Goal: Task Accomplishment & Management: Use online tool/utility

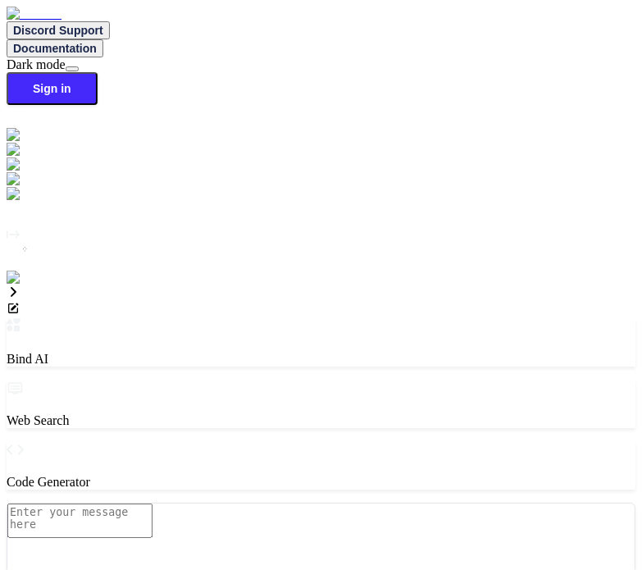
click at [28, 285] on img at bounding box center [29, 277] width 45 height 15
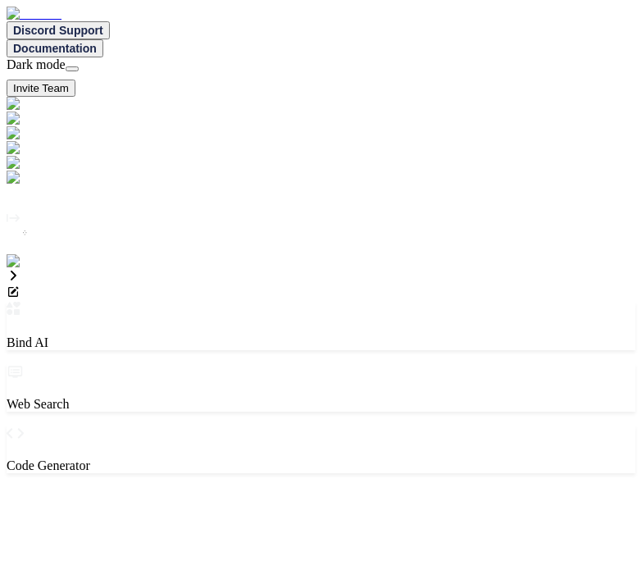
type textarea "x"
click at [30, 269] on img at bounding box center [33, 261] width 53 height 15
type textarea "x"
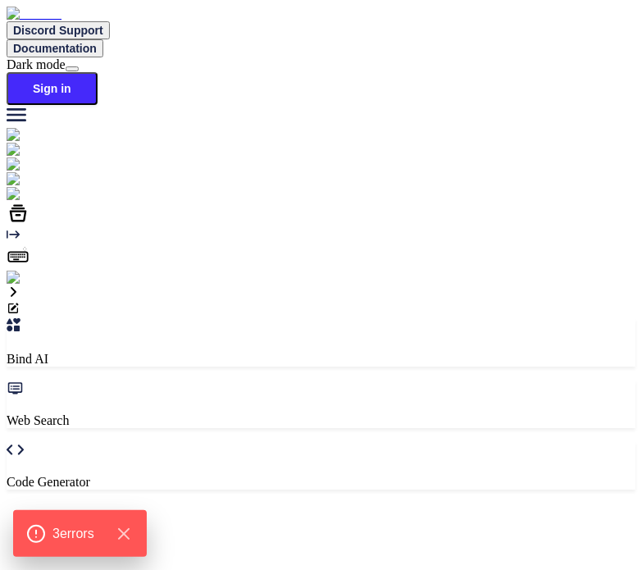
type textarea "x"
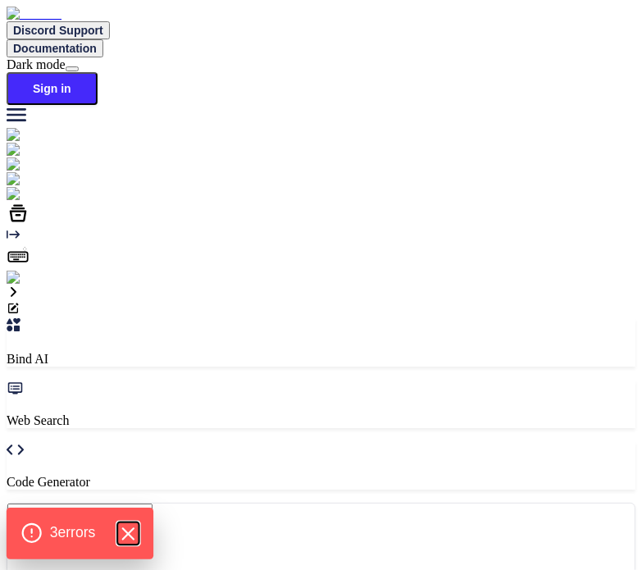
click at [131, 543] on icon "Hide Errors" at bounding box center [127, 533] width 21 height 21
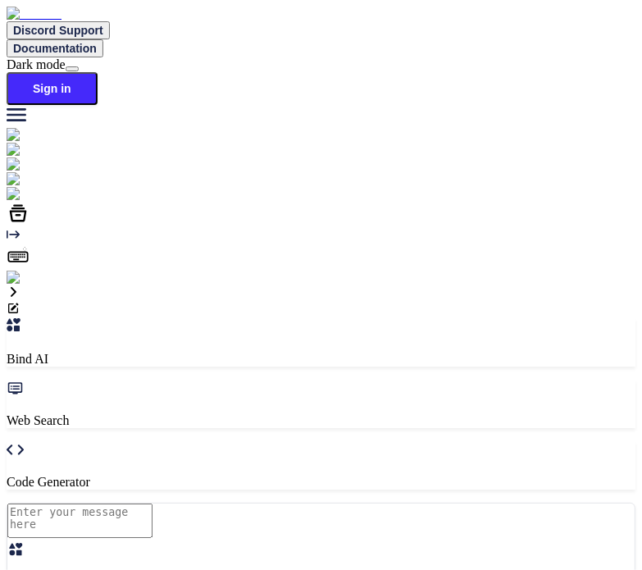
click at [23, 285] on img at bounding box center [29, 277] width 45 height 15
type input "testbindtest124@mailinator.com"
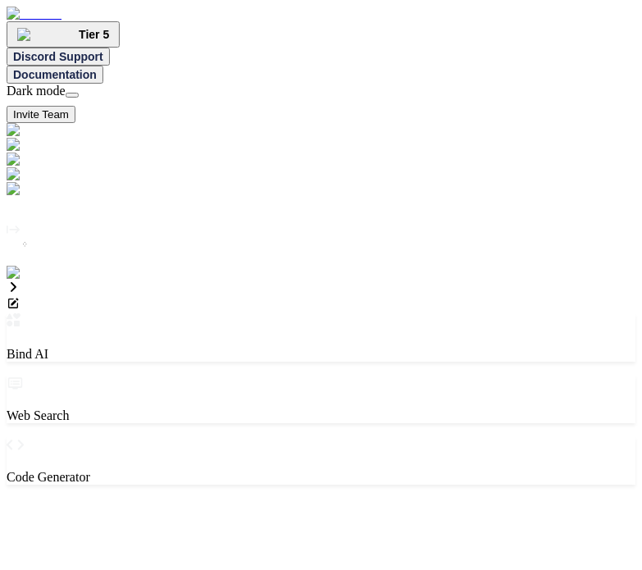
click at [20, 280] on img at bounding box center [33, 273] width 53 height 15
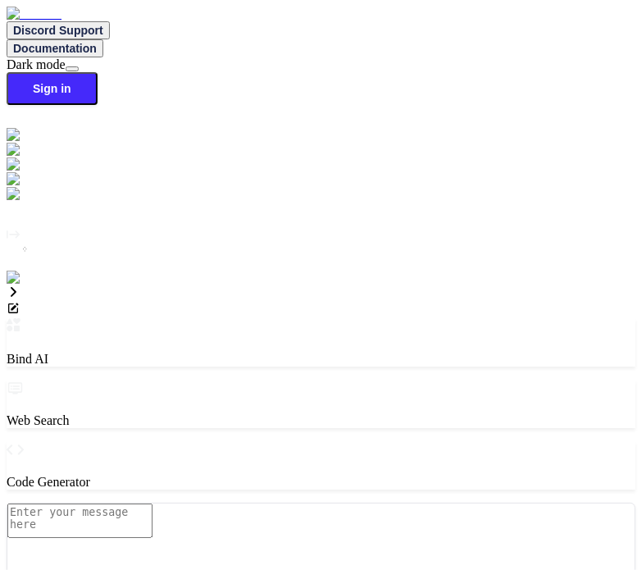
click at [22, 285] on img at bounding box center [29, 277] width 45 height 15
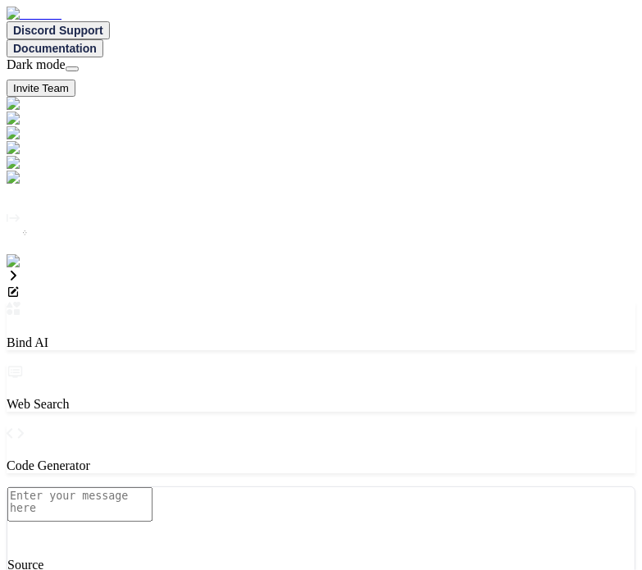
click at [14, 269] on img at bounding box center [33, 261] width 53 height 15
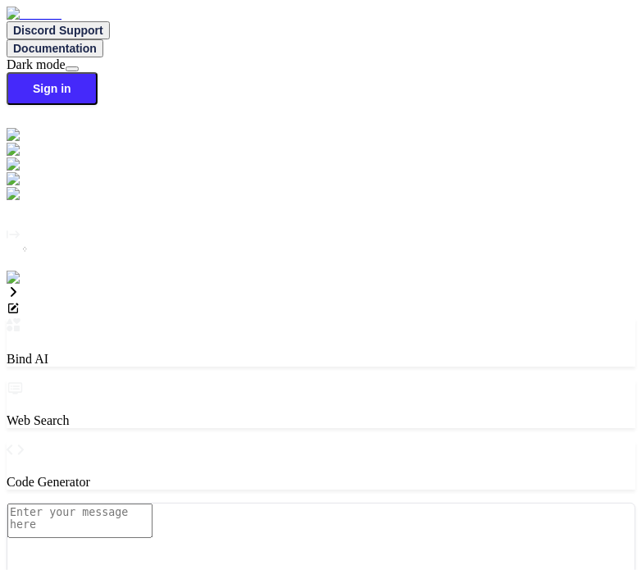
click at [13, 285] on img at bounding box center [29, 277] width 45 height 15
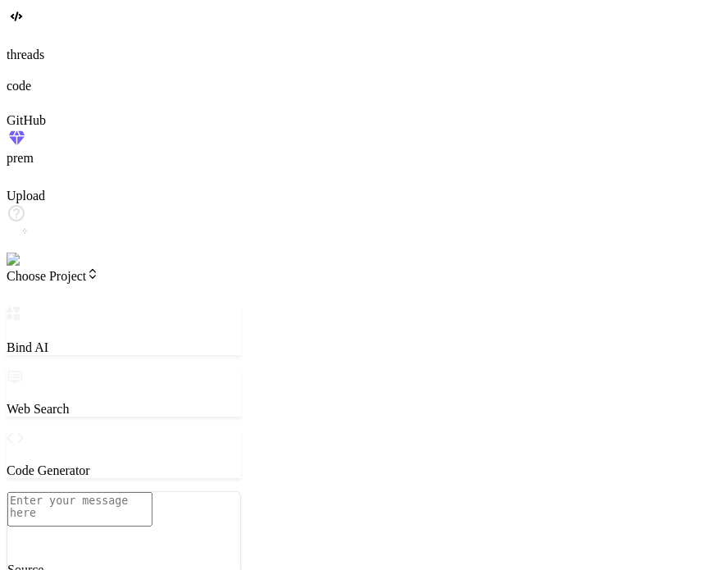
click at [83, 269] on span "Choose Project" at bounding box center [53, 276] width 93 height 14
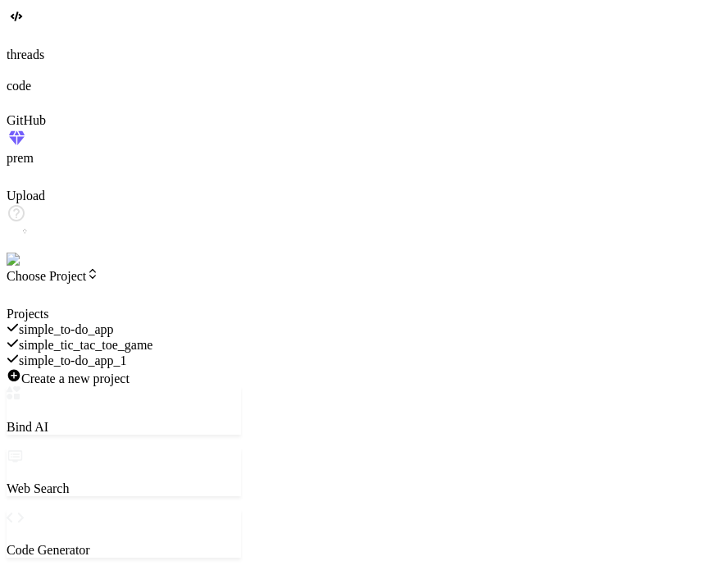
click at [127, 353] on span "simple_to-do_app_1" at bounding box center [73, 360] width 108 height 14
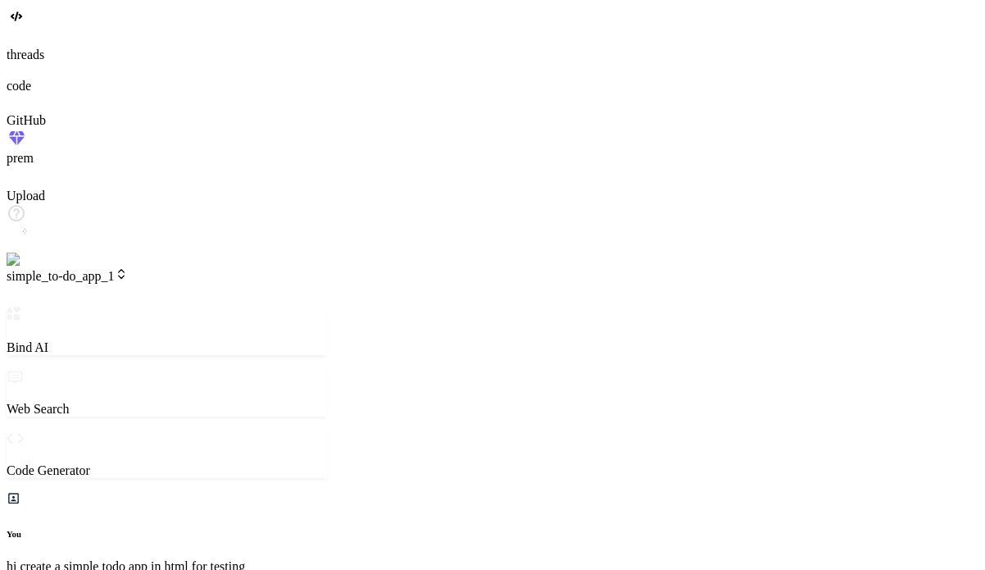
scroll to position [755, 0]
click at [128, 269] on span "simple_to-do_app_1" at bounding box center [67, 276] width 121 height 14
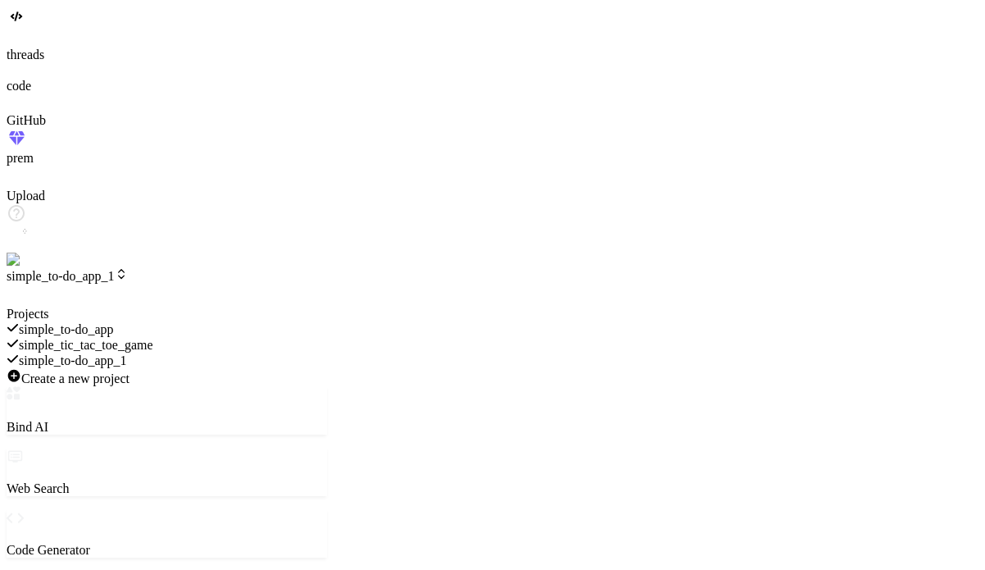
click at [327, 307] on div at bounding box center [167, 307] width 320 height 0
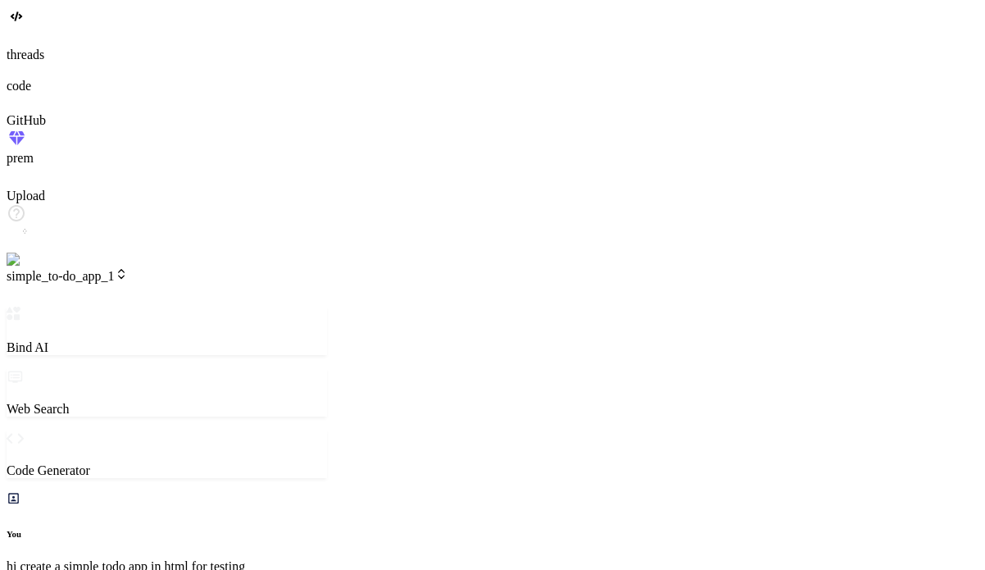
click at [128, 269] on span "simple_to-do_app_1" at bounding box center [67, 276] width 121 height 14
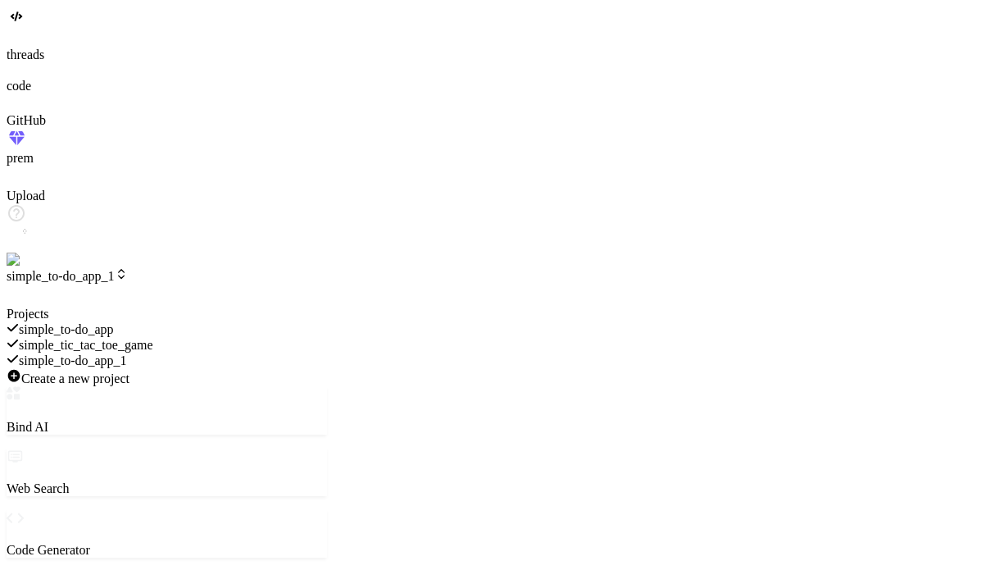
click at [153, 338] on span "simple_tic_tac_toe_game" at bounding box center [86, 345] width 134 height 14
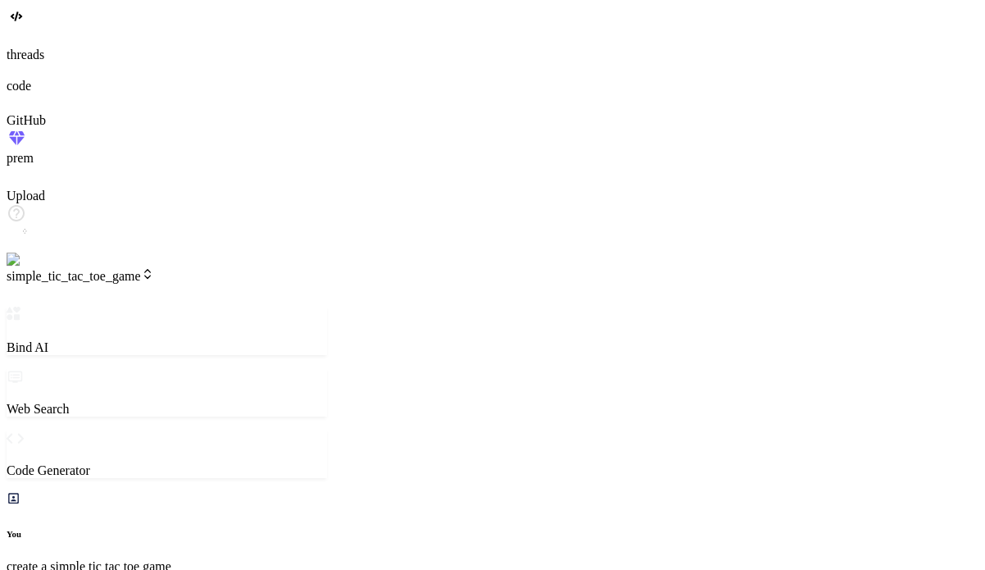
scroll to position [1620, 0]
type textarea "x"
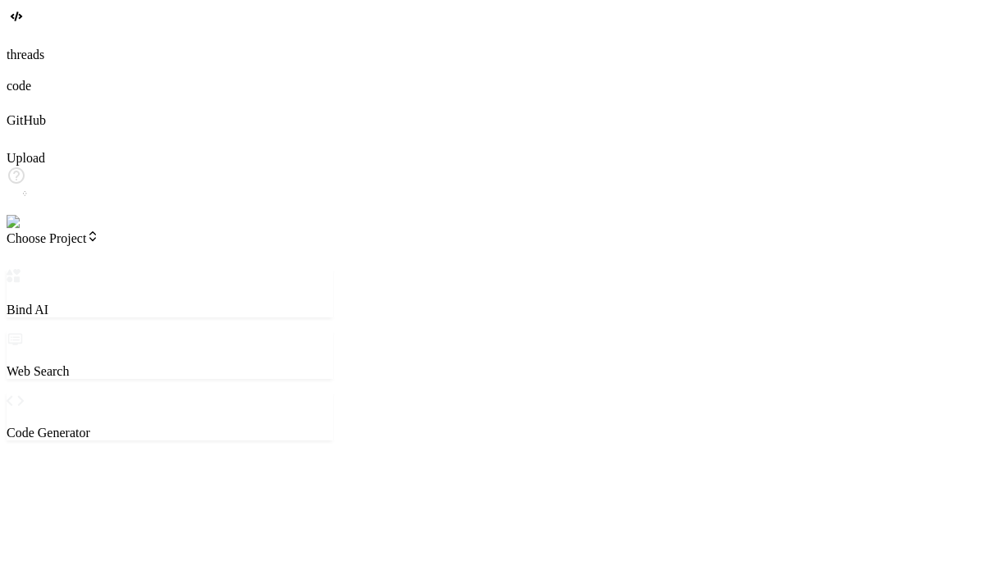
click at [99, 231] on span "Choose Project" at bounding box center [53, 238] width 93 height 14
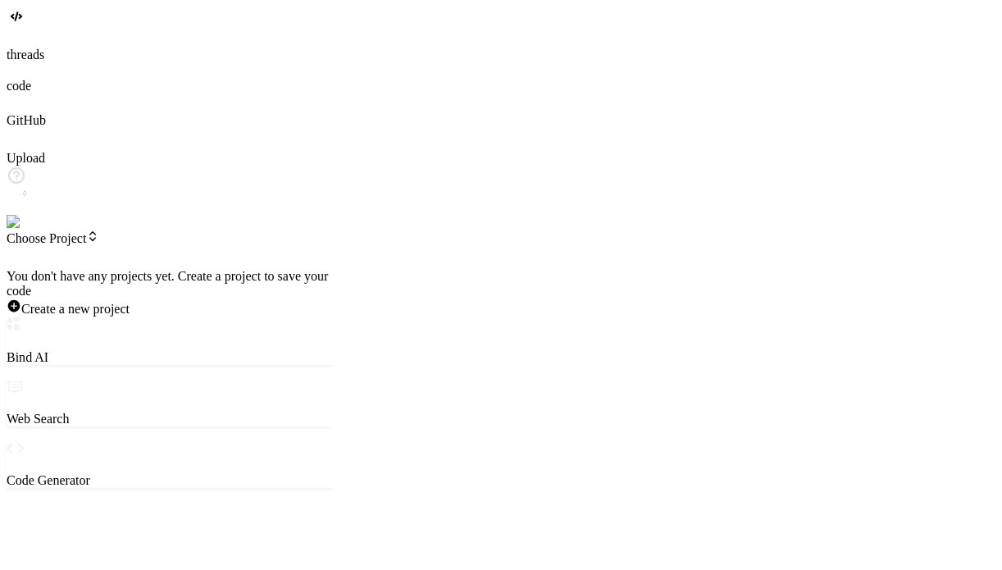
click at [172, 269] on div at bounding box center [170, 269] width 326 height 0
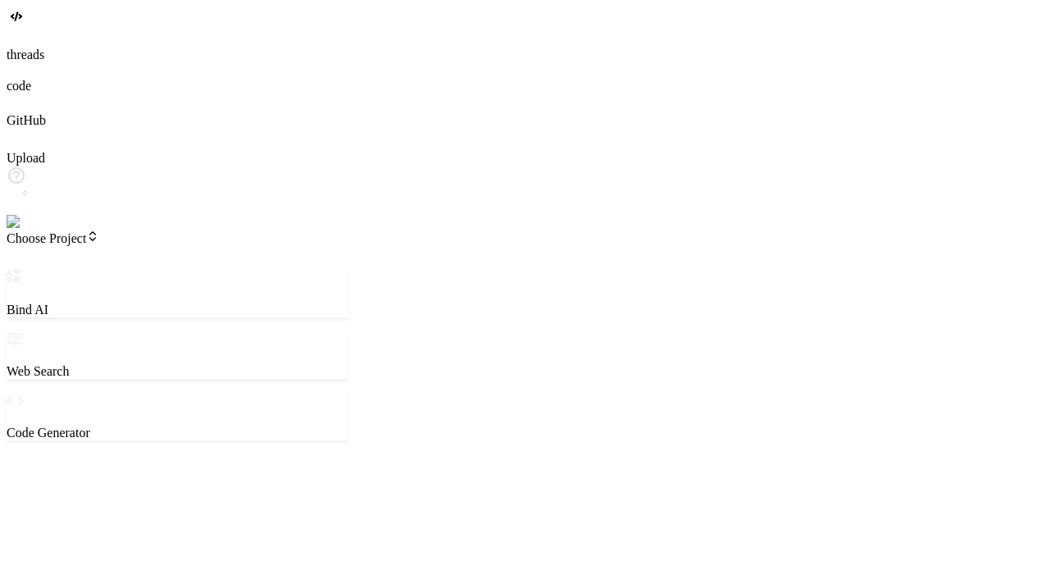
type textarea "x"
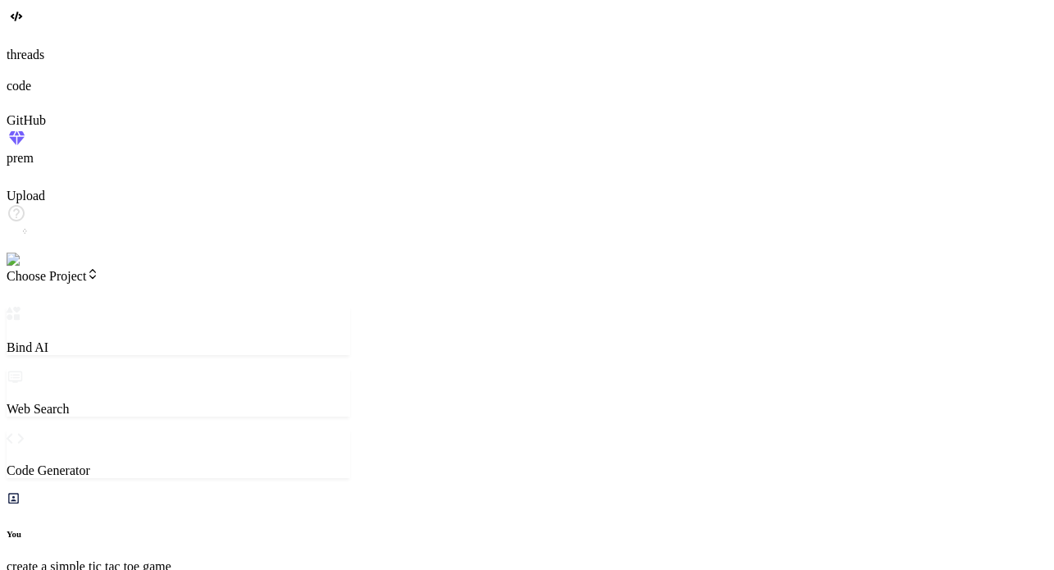
scroll to position [140, 0]
click at [99, 269] on span "Choose Project" at bounding box center [53, 276] width 93 height 14
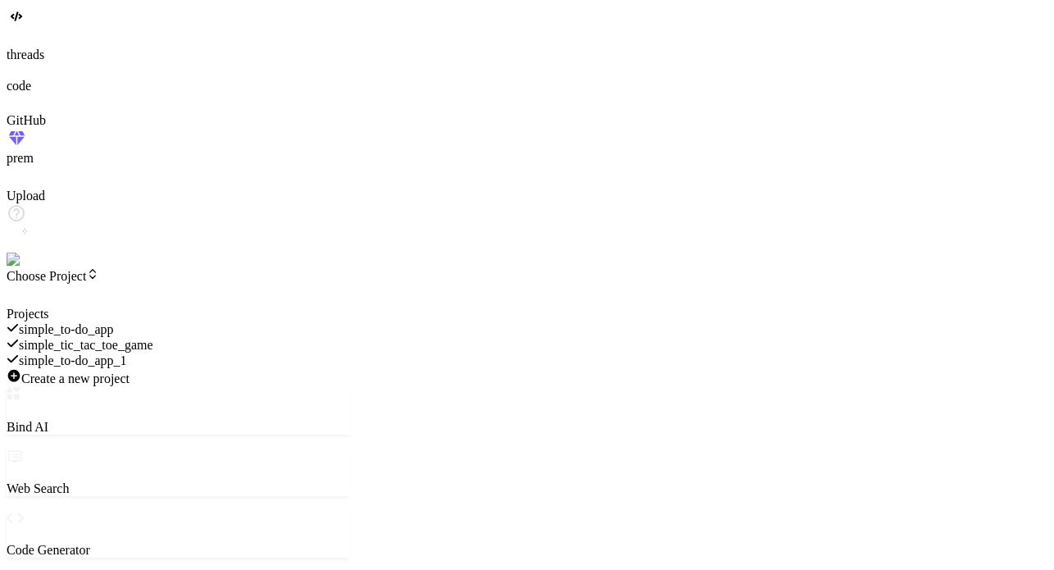
click at [166, 352] on div "simple_to-do_app_1" at bounding box center [178, 360] width 343 height 16
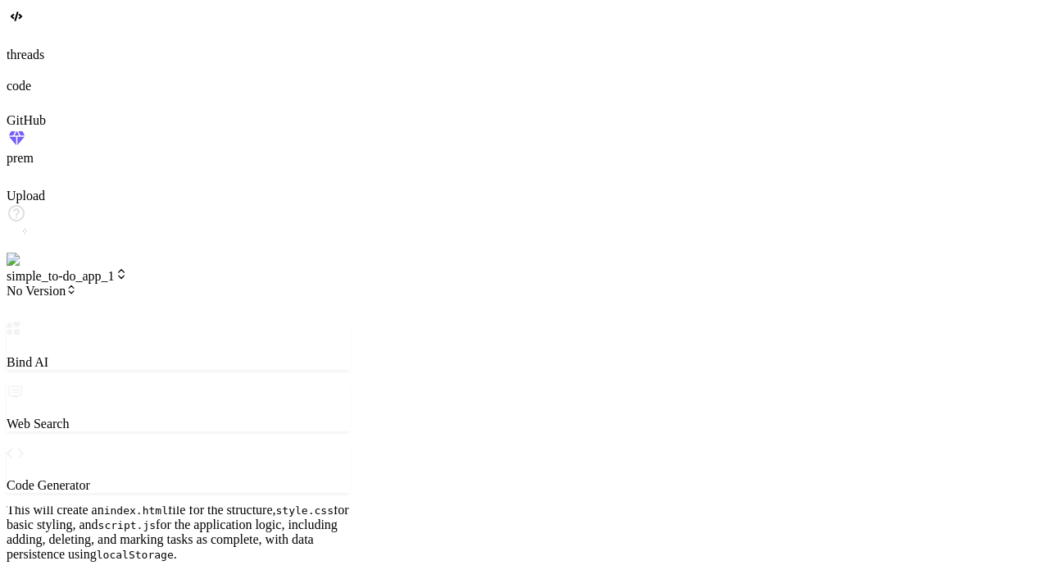
scroll to position [279, 0]
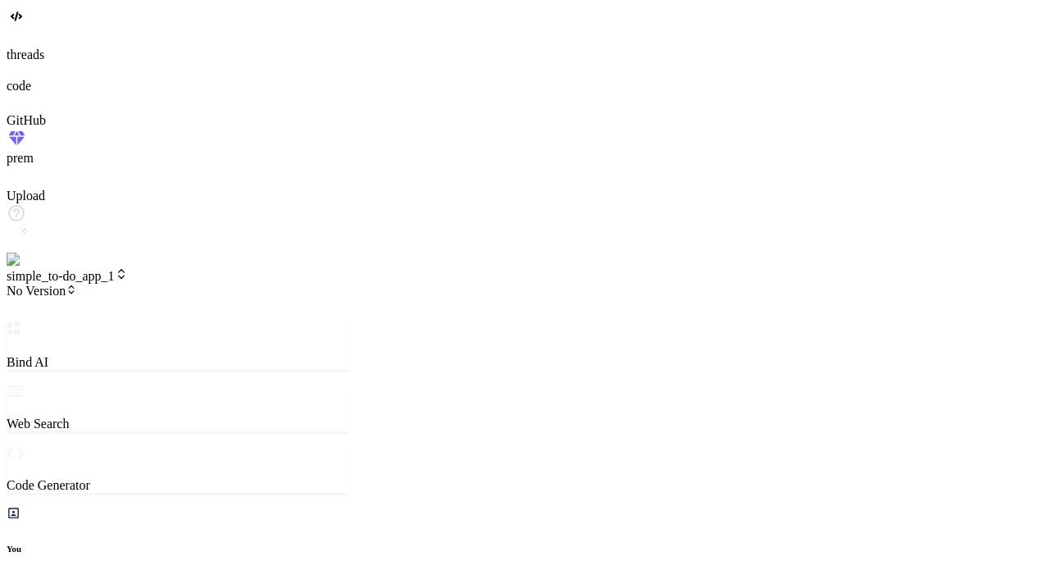
click at [128, 269] on span "simple_to-do_app_1" at bounding box center [67, 276] width 121 height 14
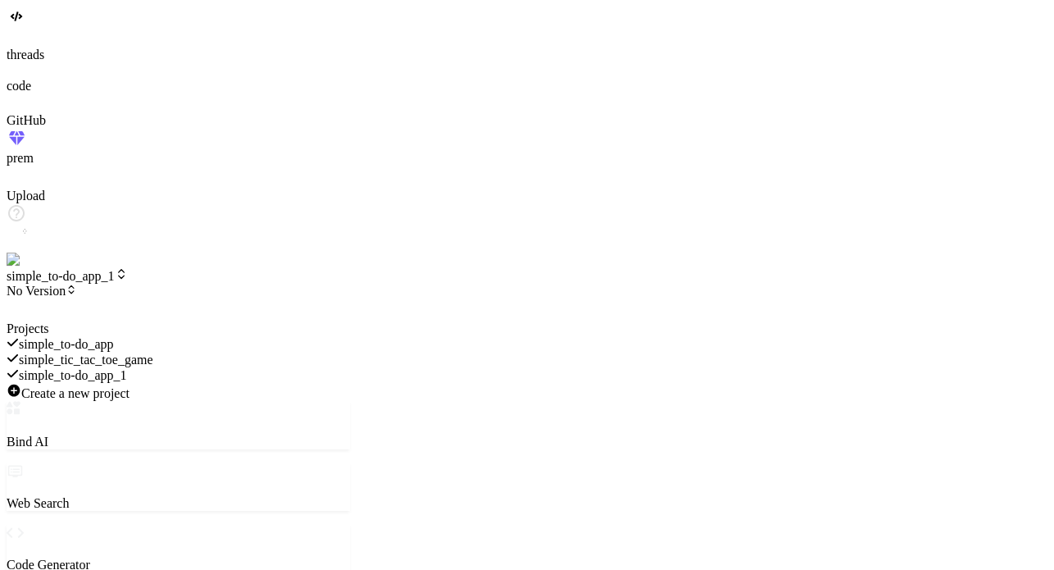
click at [148, 321] on div at bounding box center [178, 321] width 343 height 0
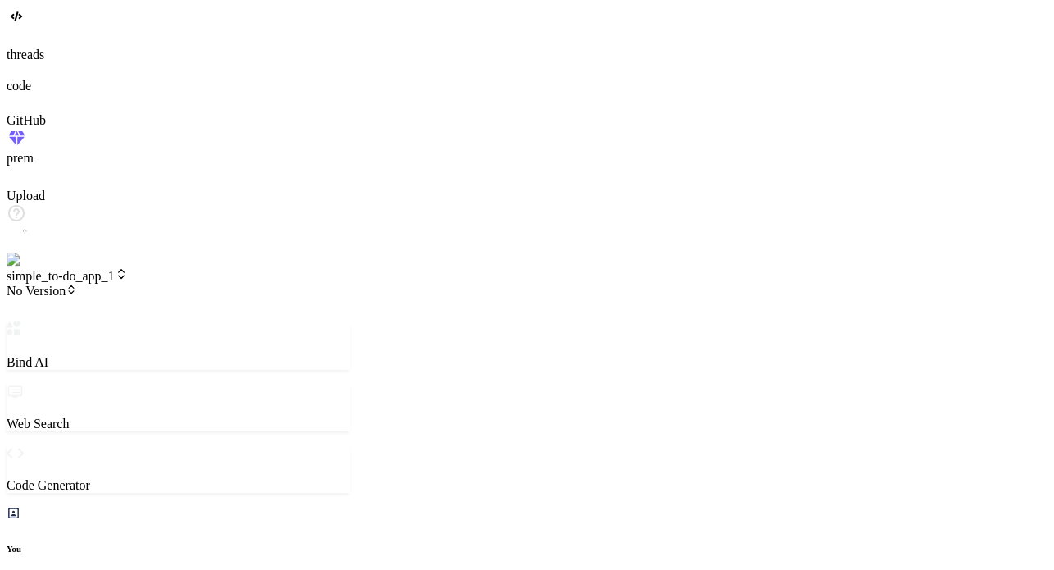
click at [77, 284] on span "No Version" at bounding box center [42, 291] width 70 height 14
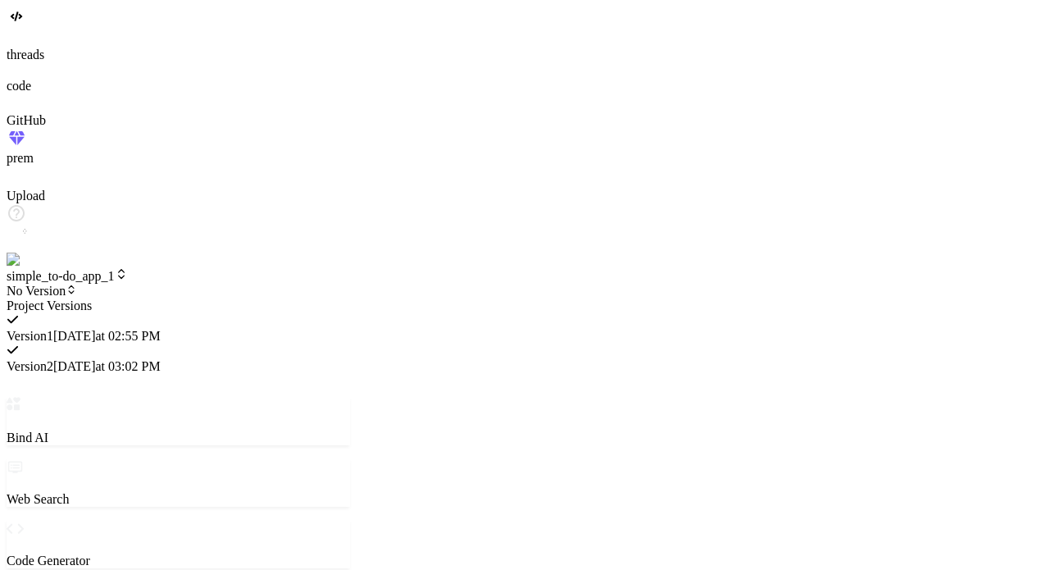
click at [261, 298] on div at bounding box center [178, 298] width 343 height 0
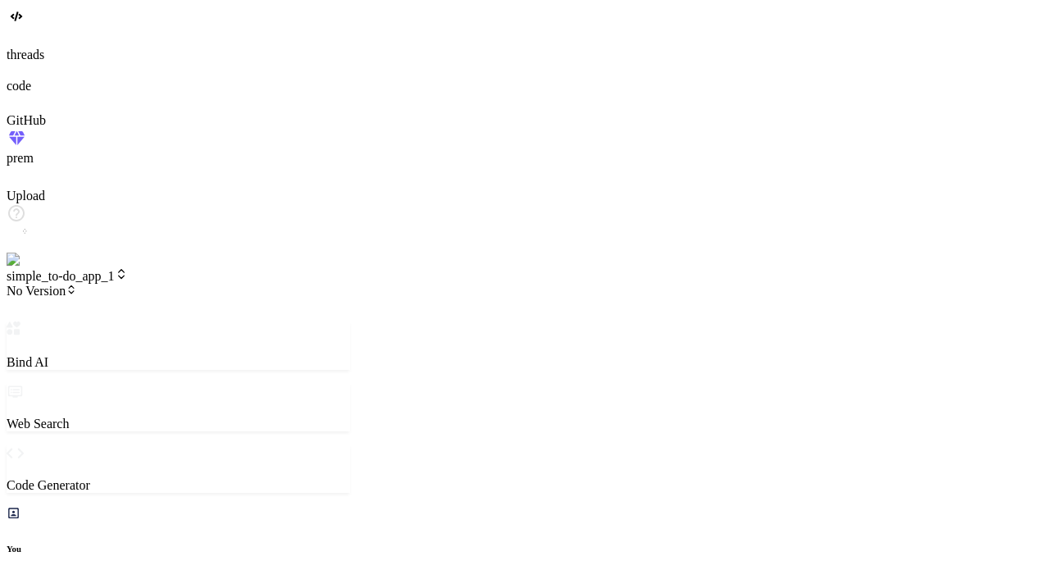
scroll to position [724, 0]
click at [128, 269] on span "simple_to-do_app_1" at bounding box center [67, 276] width 121 height 14
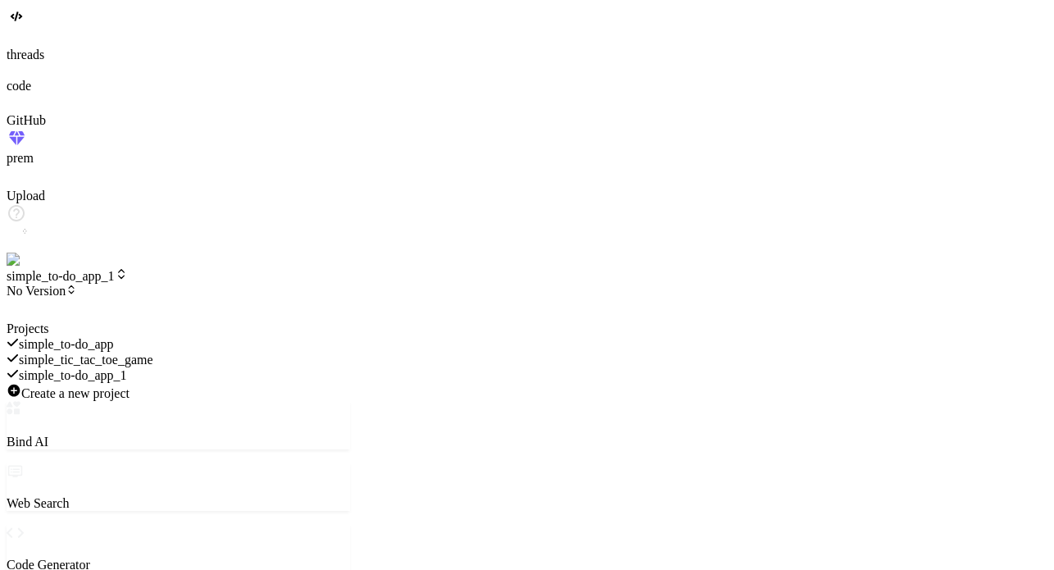
click at [285, 321] on div at bounding box center [178, 321] width 343 height 0
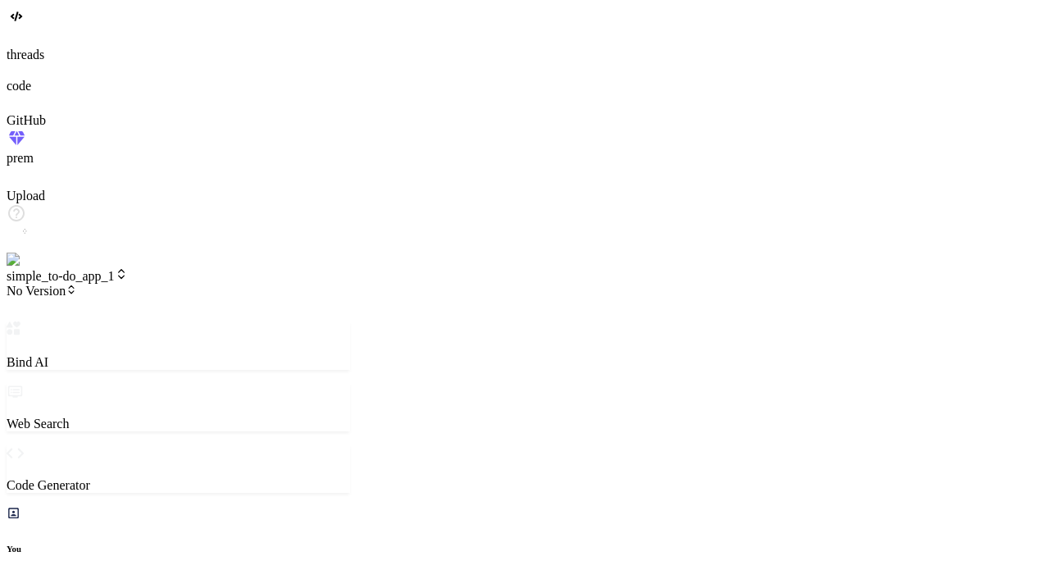
click at [77, 284] on span "No Version" at bounding box center [42, 291] width 70 height 14
type textarea "x"
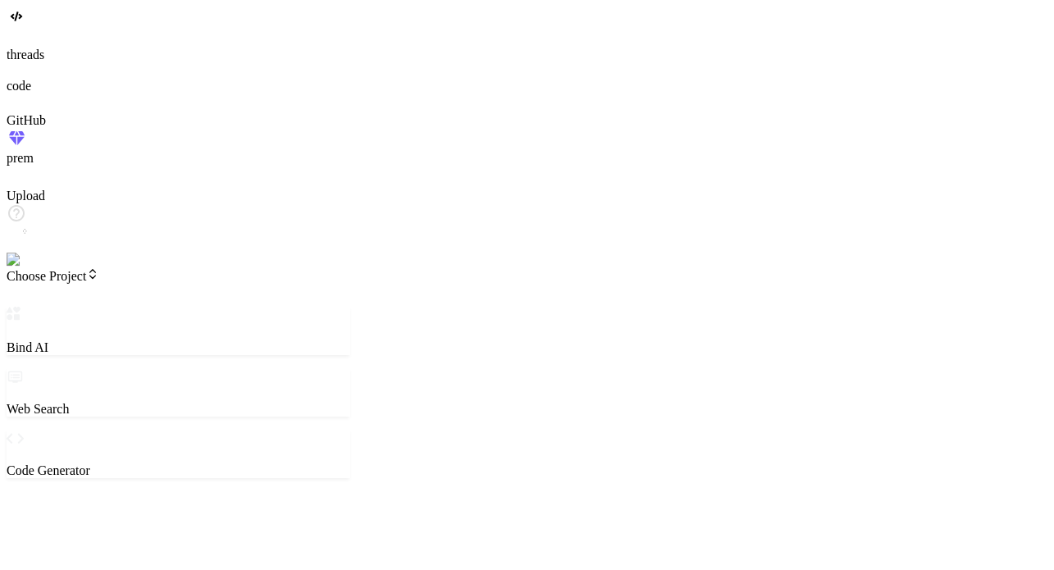
click at [99, 269] on span "Choose Project" at bounding box center [53, 276] width 93 height 14
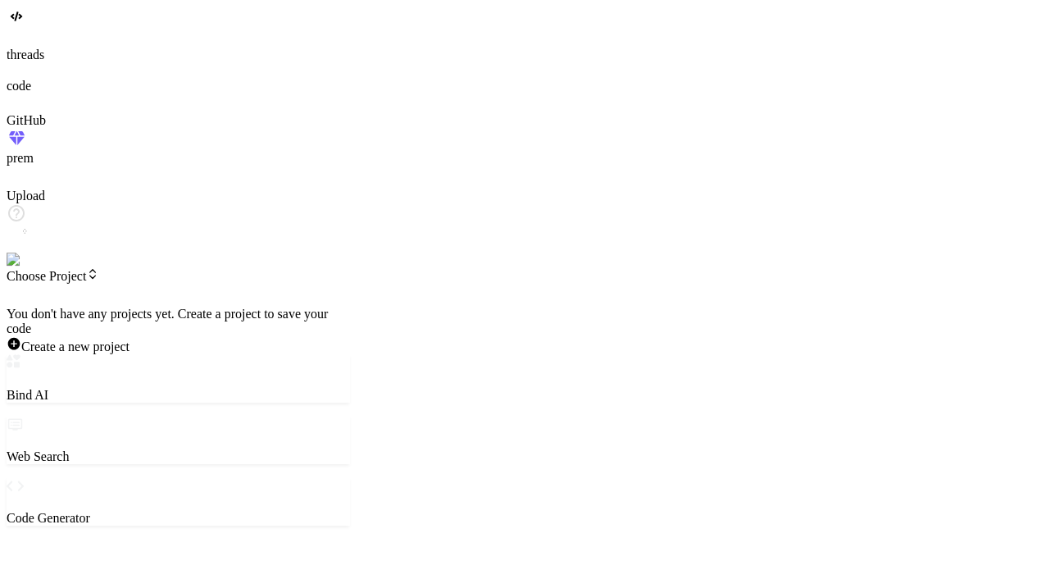
click at [126, 307] on div at bounding box center [178, 307] width 343 height 0
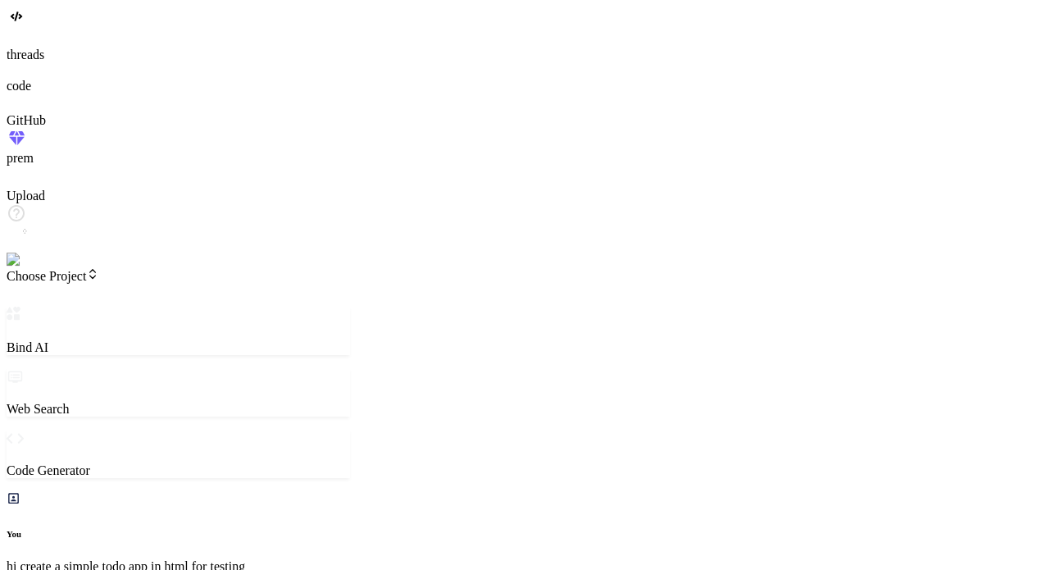
scroll to position [651, 0]
click at [99, 269] on span "Choose Project" at bounding box center [53, 276] width 93 height 14
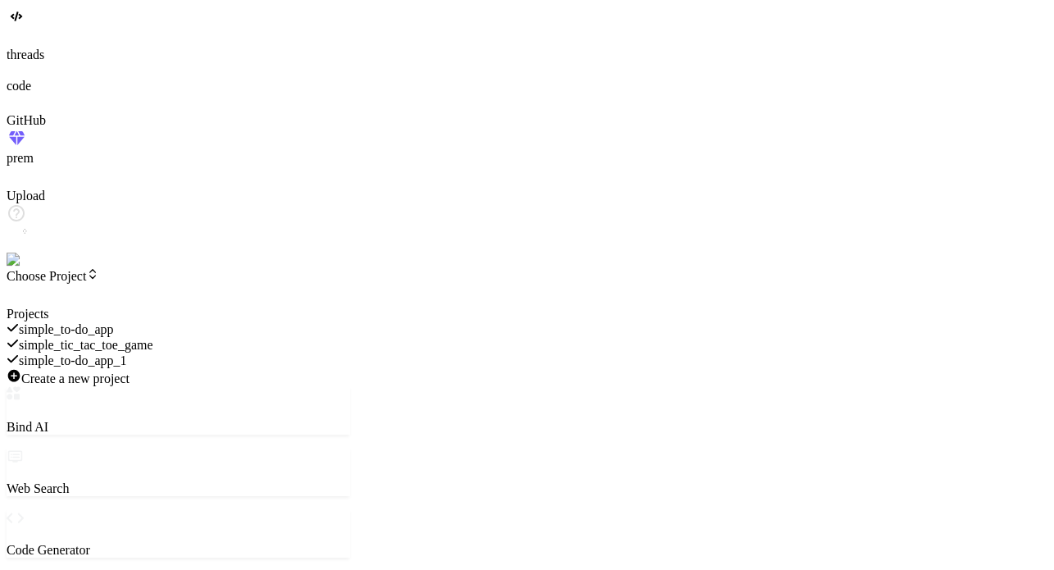
click at [127, 353] on span "simple_to-do_app_1" at bounding box center [73, 360] width 108 height 14
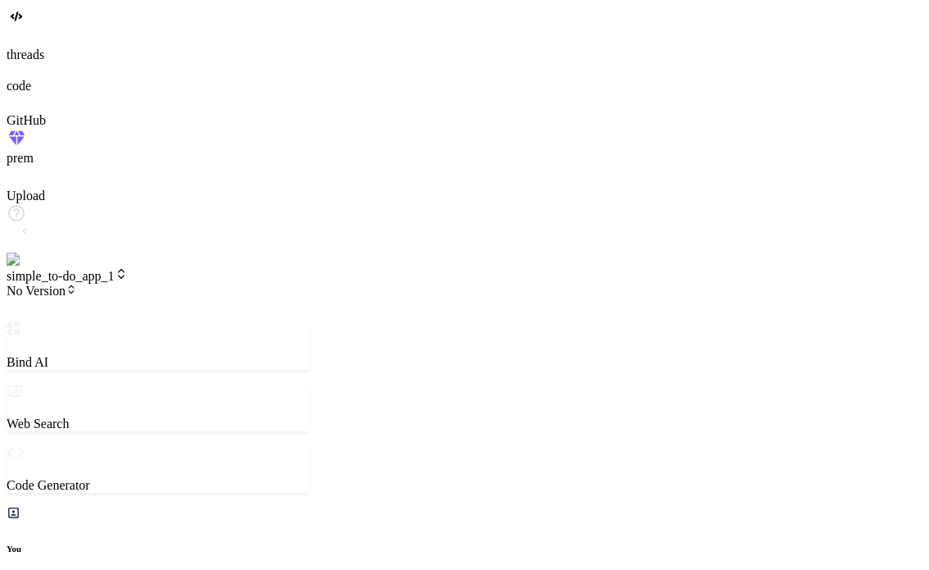
scroll to position [94, 0]
click at [77, 284] on span "No Version" at bounding box center [42, 291] width 70 height 14
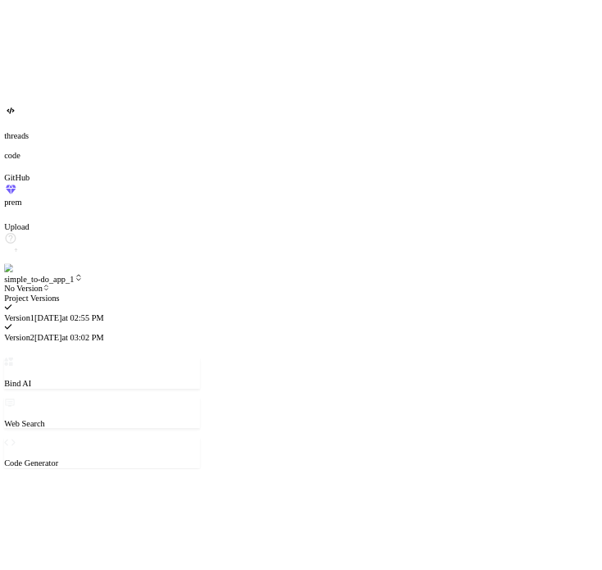
scroll to position [755, 0]
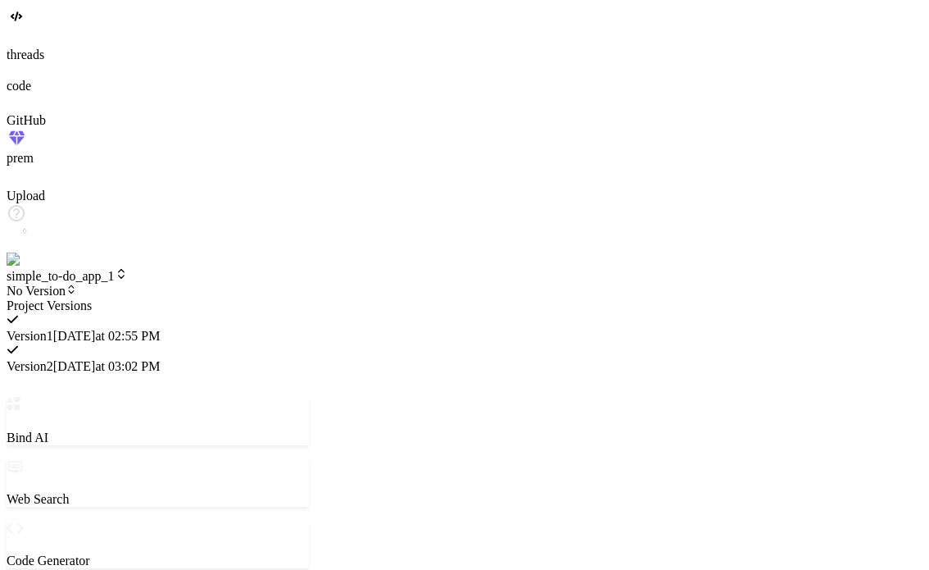
click at [53, 329] on span "Version 1" at bounding box center [30, 336] width 47 height 14
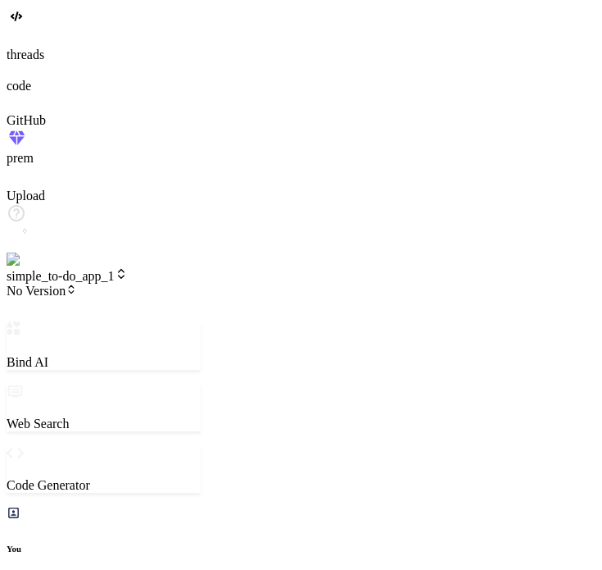
click at [111, 269] on span "simple_to-do_app_1" at bounding box center [67, 276] width 121 height 14
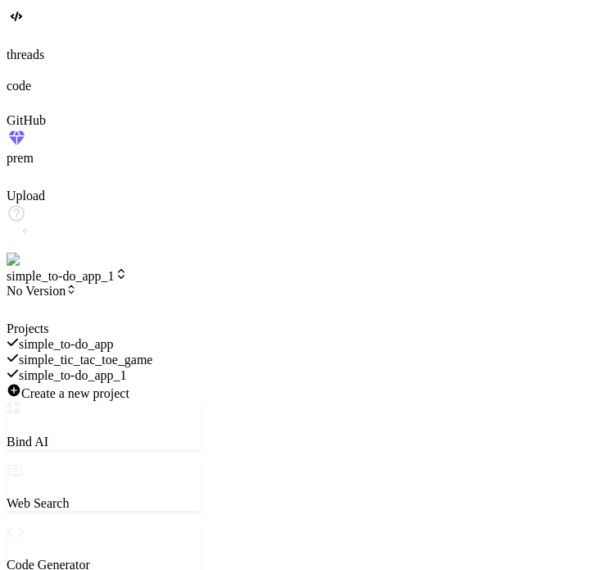
click at [114, 337] on span "simple_to-do_app" at bounding box center [66, 344] width 95 height 14
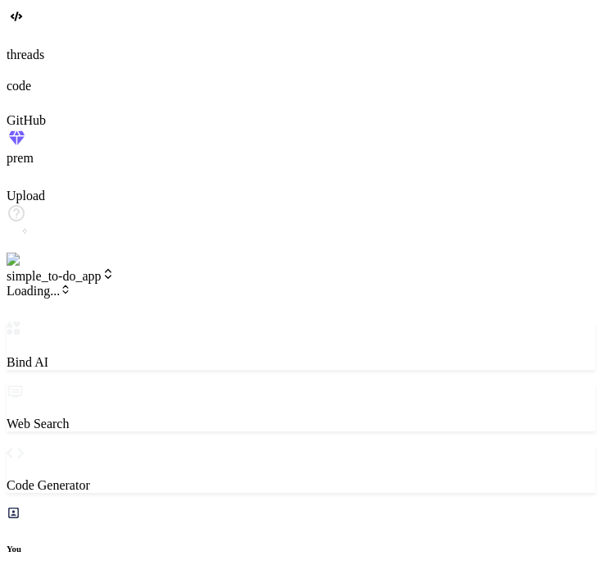
type textarea "x"
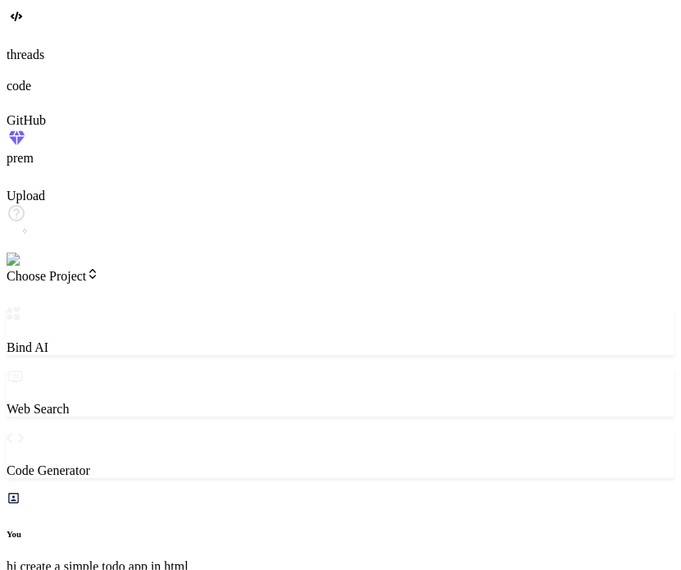
click at [99, 269] on span "Choose Project" at bounding box center [53, 276] width 93 height 14
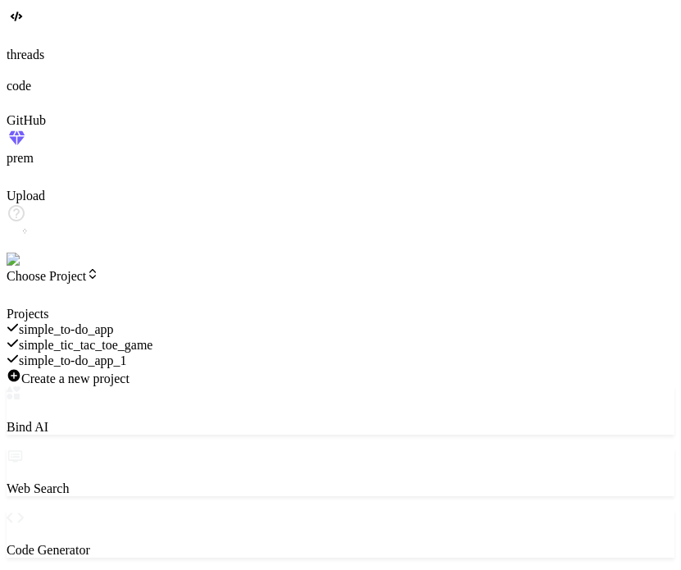
click at [157, 352] on div "simple_to-do_app_1" at bounding box center [341, 360] width 668 height 16
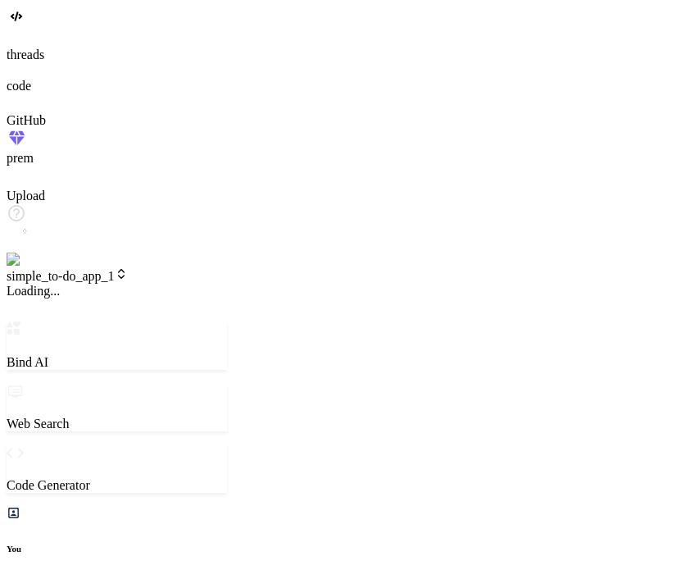
scroll to position [385, 0]
click at [77, 284] on span "No Version" at bounding box center [42, 291] width 70 height 14
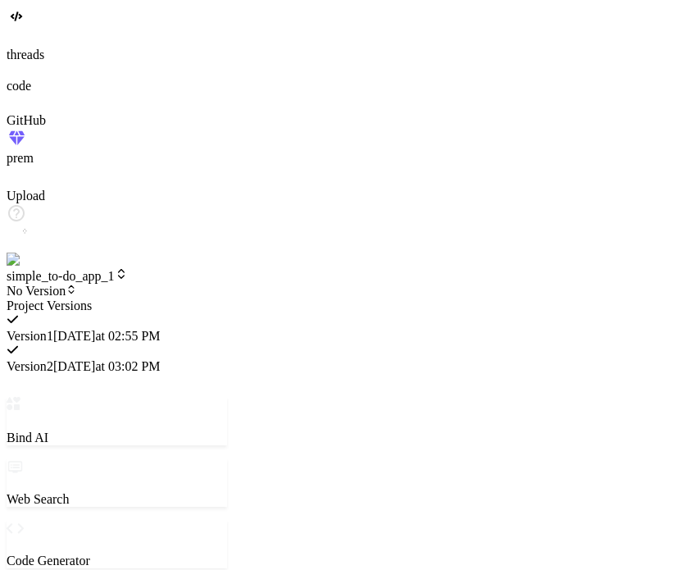
scroll to position [204, 0]
click at [120, 298] on div at bounding box center [117, 298] width 220 height 0
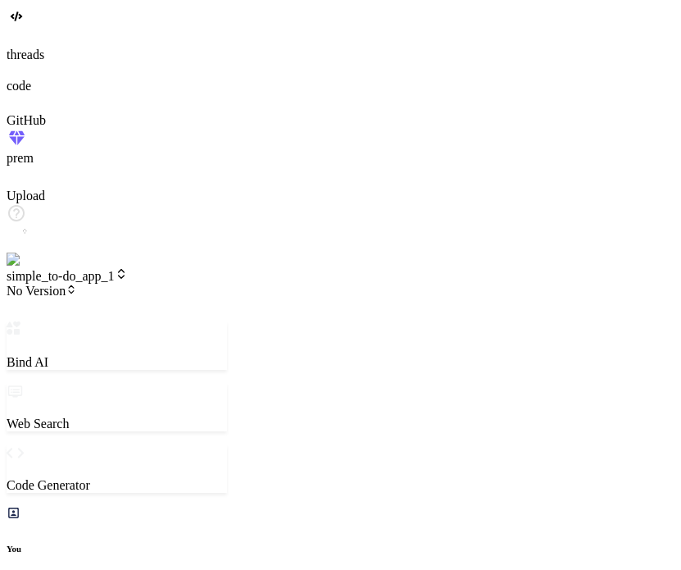
scroll to position [770, 0]
click at [120, 269] on span "simple_to-do_app_1" at bounding box center [67, 276] width 121 height 14
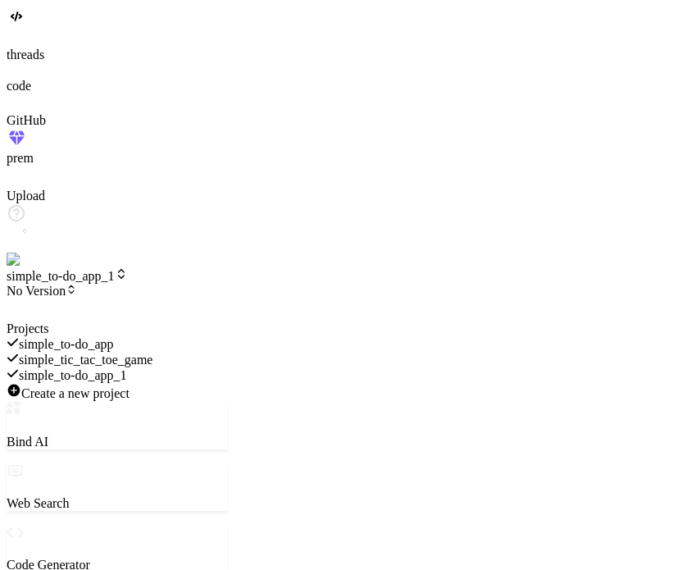
click at [227, 321] on div at bounding box center [117, 321] width 220 height 0
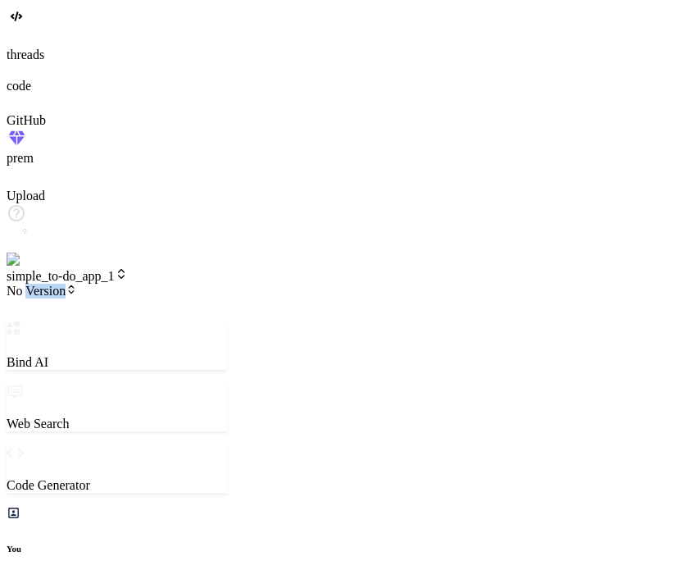
click at [77, 284] on span "No Version" at bounding box center [42, 291] width 70 height 14
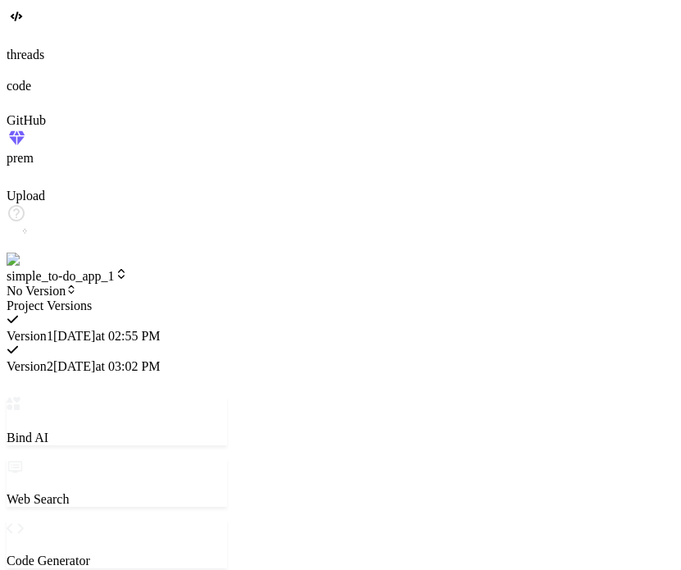
click at [184, 298] on div at bounding box center [117, 298] width 220 height 0
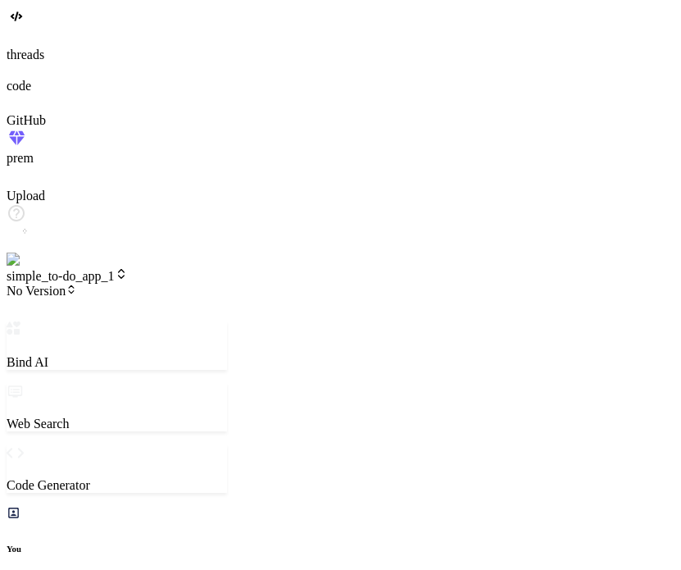
click at [184, 267] on div "simple_to-do_app_1 No Version" at bounding box center [117, 282] width 220 height 31
click at [77, 284] on icon at bounding box center [71, 289] width 11 height 11
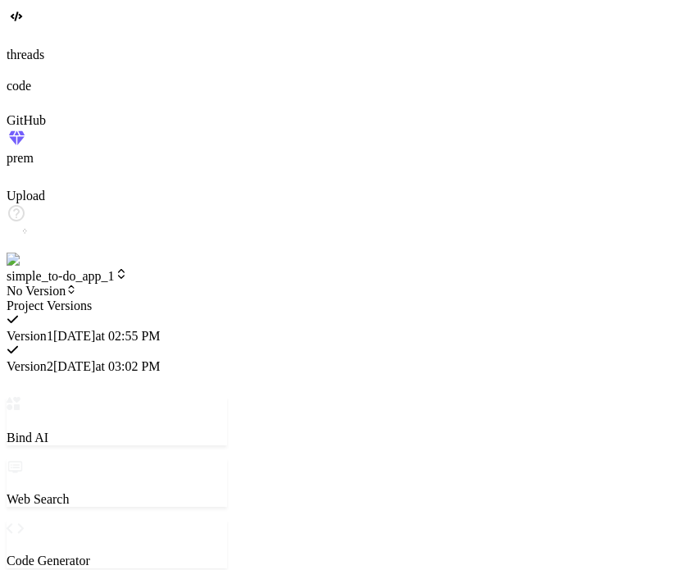
click at [53, 329] on span "Version 1" at bounding box center [30, 336] width 47 height 14
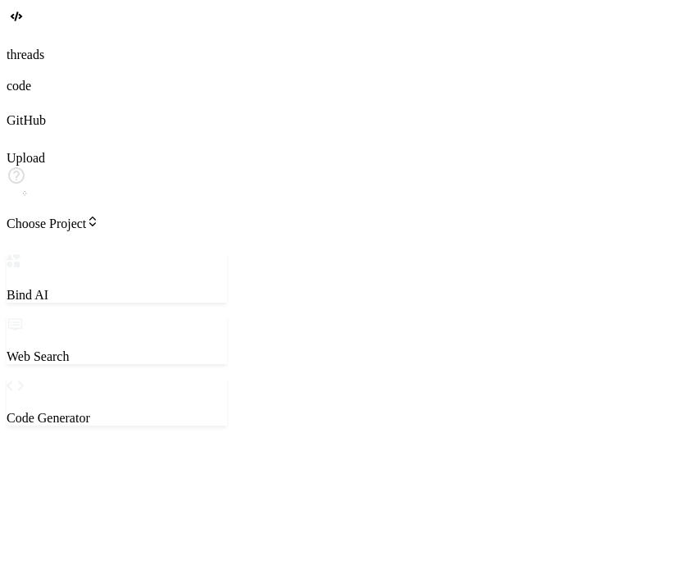
type textarea "x"
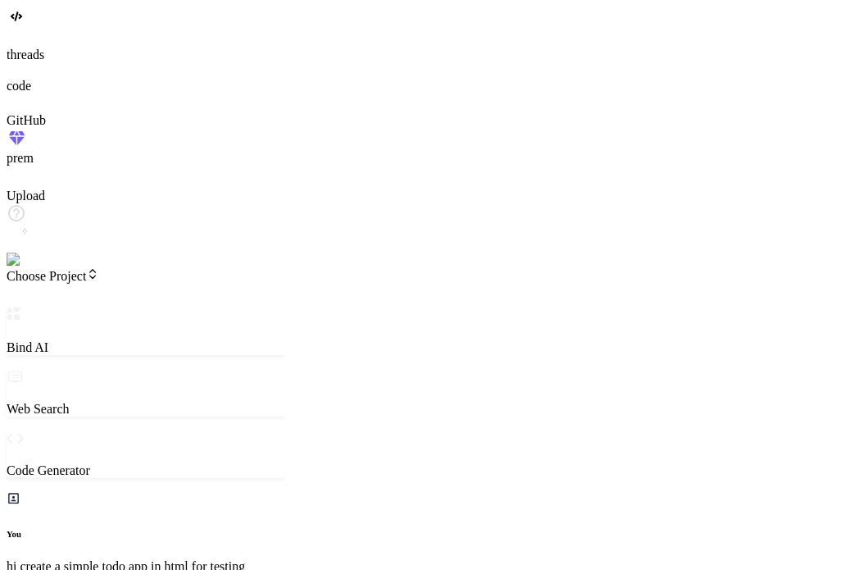
scroll to position [615, 0]
click at [99, 269] on span "Choose Project" at bounding box center [53, 276] width 93 height 14
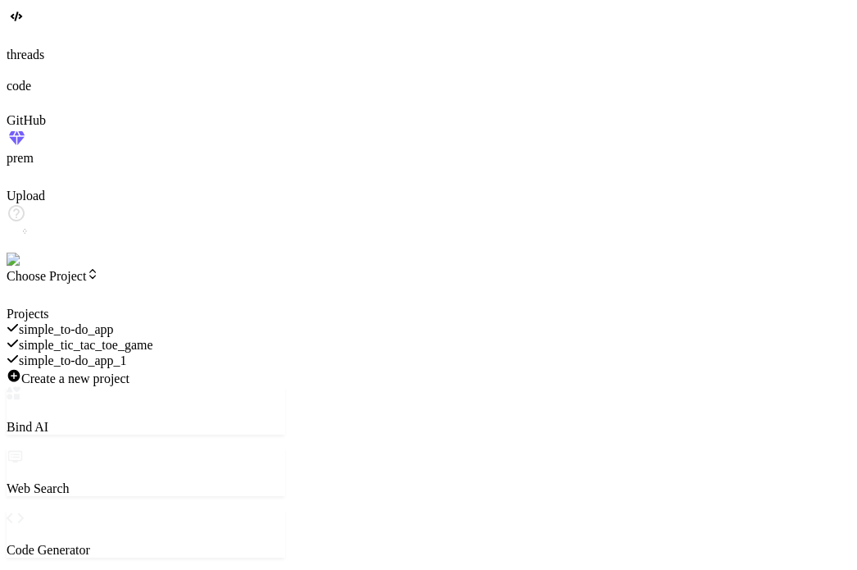
click at [153, 338] on span "simple_tic_tac_toe_game" at bounding box center [86, 345] width 134 height 14
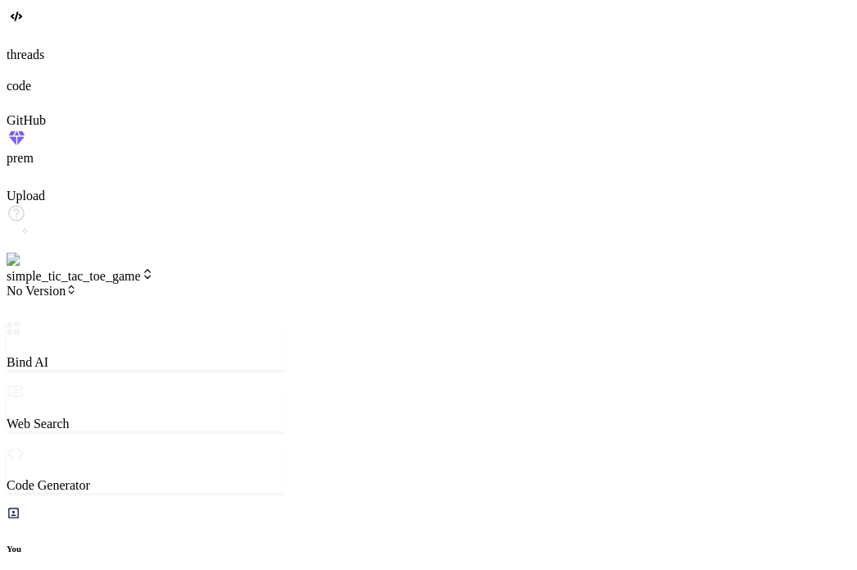
scroll to position [94, 0]
click at [271, 267] on header "simple_tic_tac_toe_game No Version Created with Pixso." at bounding box center [146, 294] width 279 height 54
click at [77, 284] on span "No Version" at bounding box center [42, 291] width 70 height 14
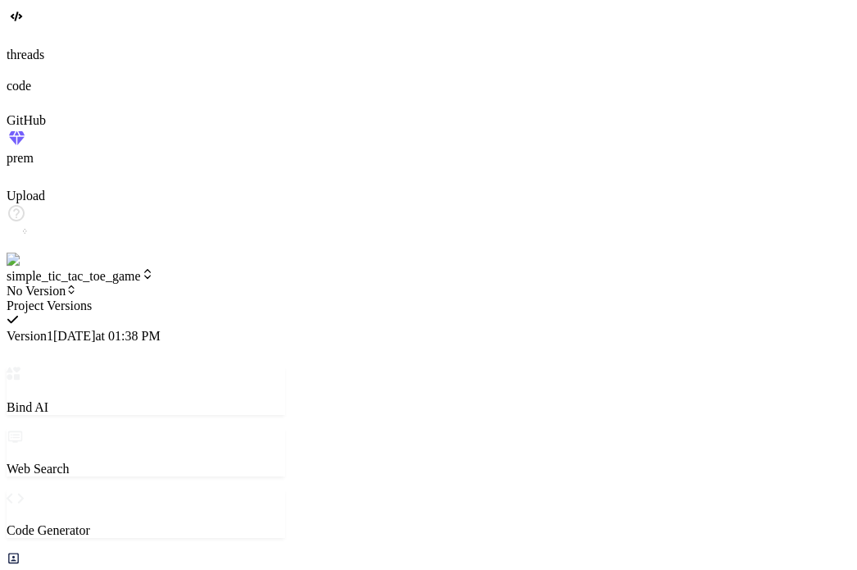
click at [275, 298] on div at bounding box center [146, 298] width 279 height 0
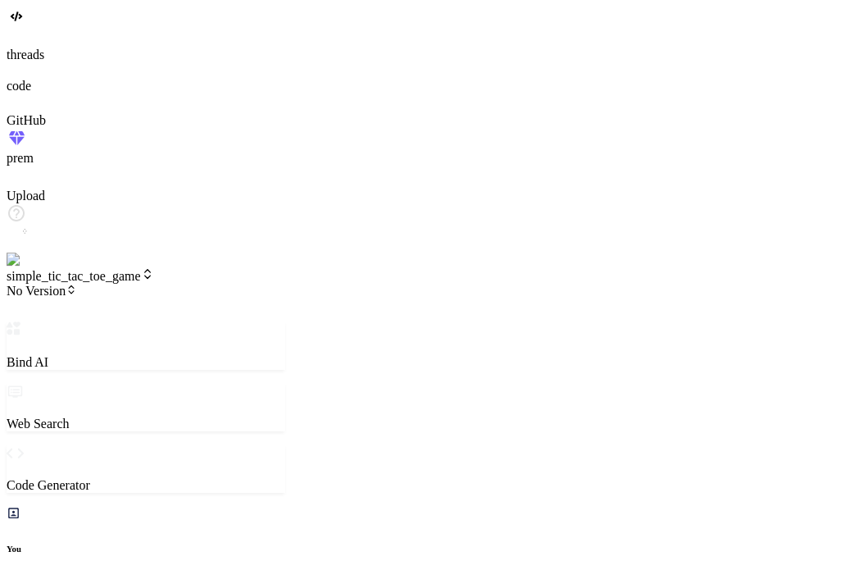
click at [77, 284] on span "No Version" at bounding box center [42, 291] width 70 height 14
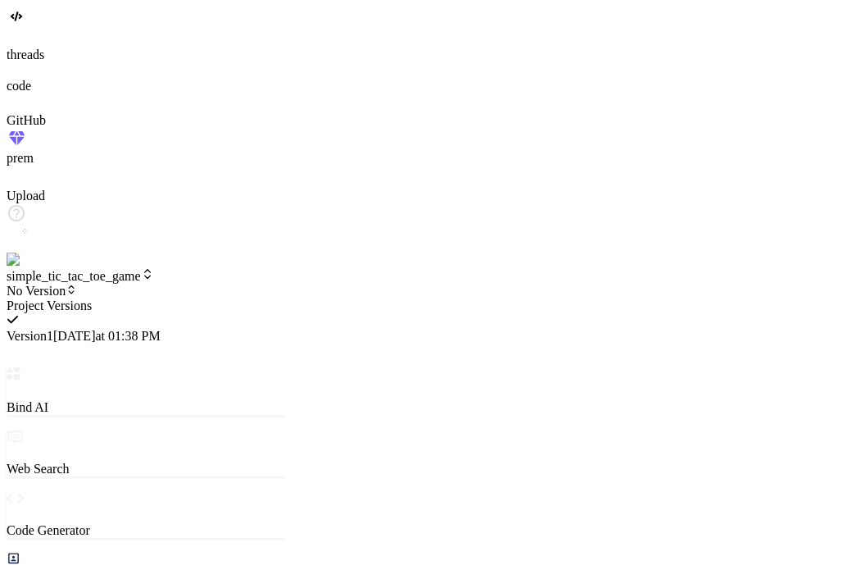
click at [280, 298] on div at bounding box center [146, 298] width 279 height 0
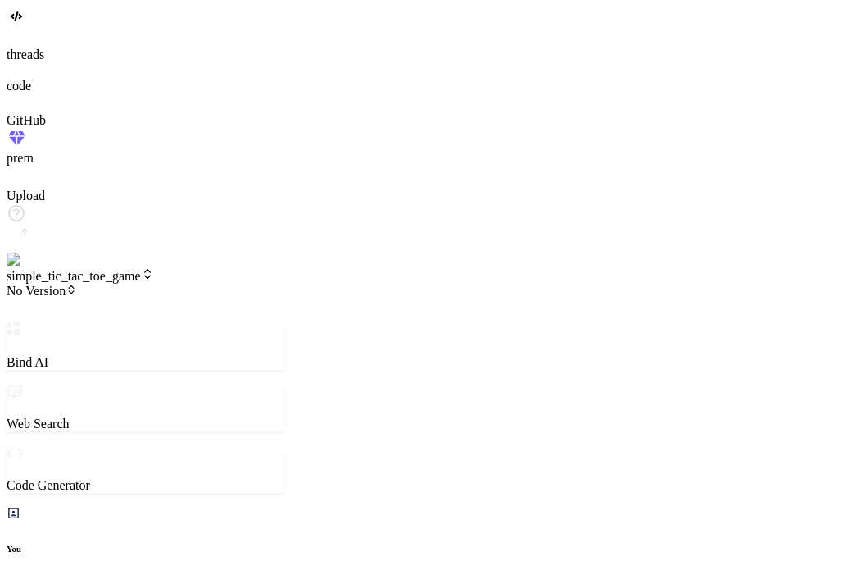
scroll to position [755, 0]
click at [177, 267] on header "simple_tic_tac_toe_game No Version Created with Pixso." at bounding box center [146, 294] width 279 height 54
click at [154, 269] on span "simple_tic_tac_toe_game" at bounding box center [81, 276] width 148 height 14
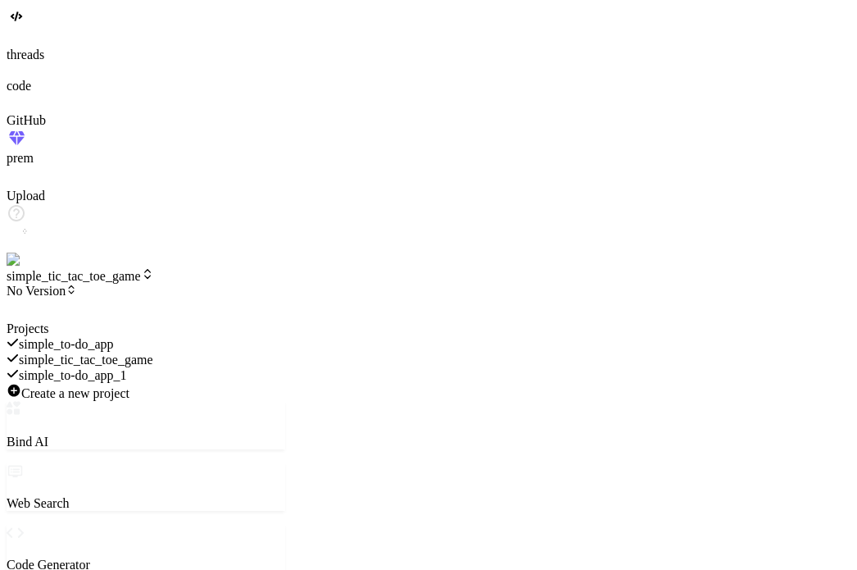
click at [127, 368] on span "simple_to-do_app_1" at bounding box center [73, 375] width 108 height 14
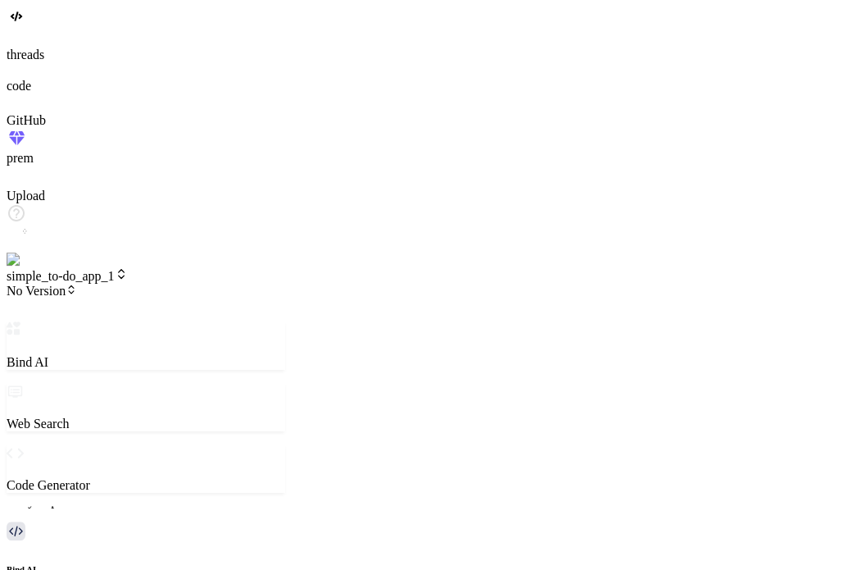
scroll to position [390, 0]
click at [77, 284] on span "No Version" at bounding box center [42, 291] width 70 height 14
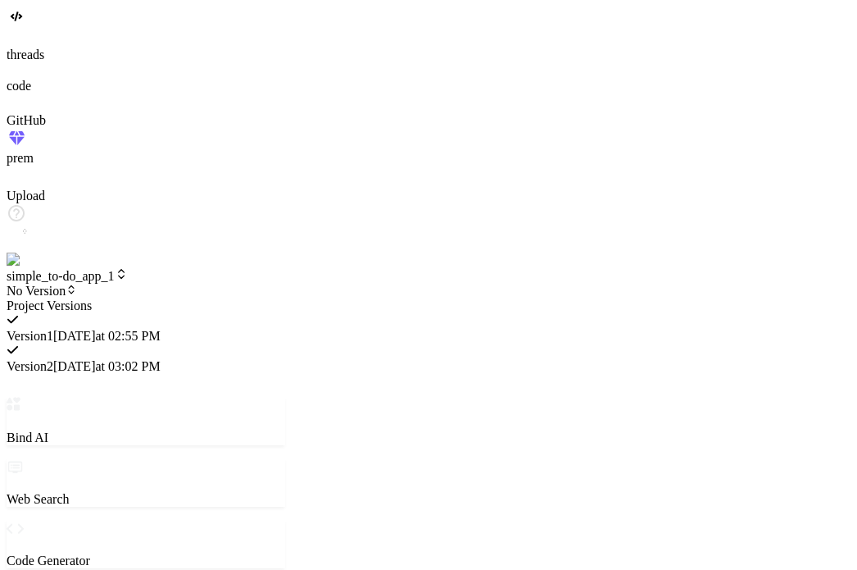
click at [53, 329] on span "Version 1" at bounding box center [30, 336] width 47 height 14
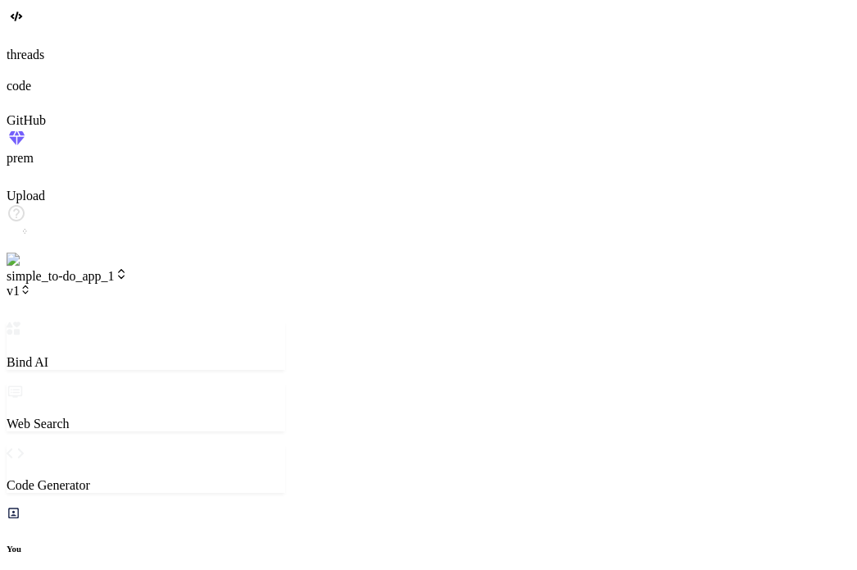
scroll to position [2423, 0]
drag, startPoint x: 228, startPoint y: 9, endPoint x: 146, endPoint y: 28, distance: 84.1
click at [146, 267] on header "simple_to-do_app_1 v1 Created with Pixso." at bounding box center [146, 294] width 279 height 54
click at [128, 269] on span "simple_to-do_app_1" at bounding box center [67, 276] width 121 height 14
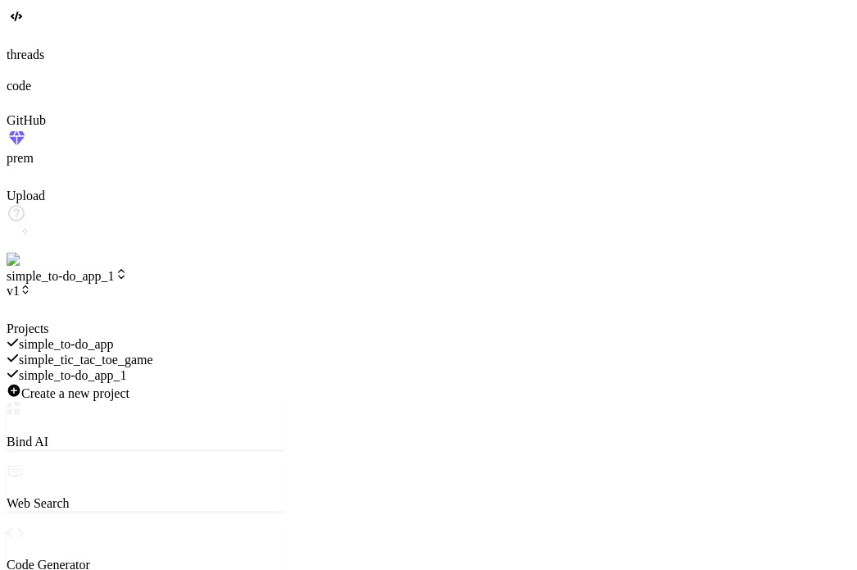
click at [146, 321] on div at bounding box center [146, 321] width 279 height 0
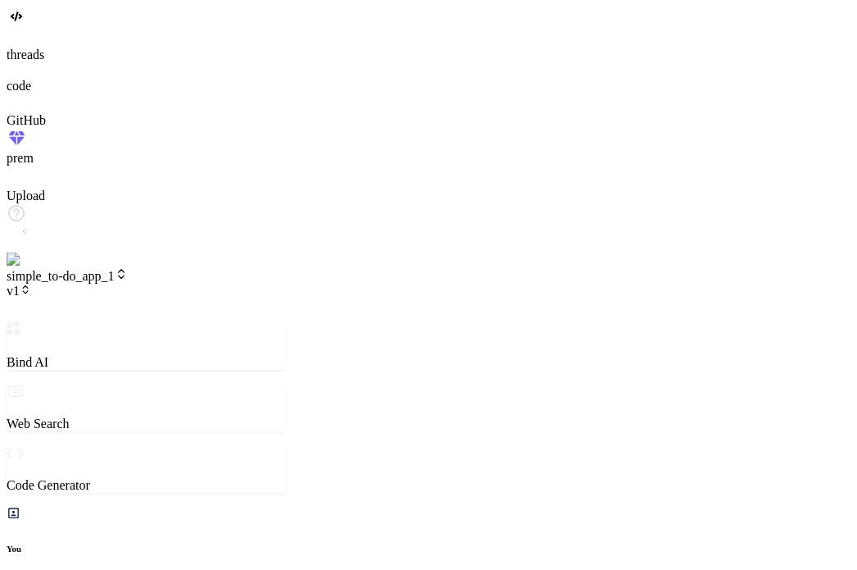
click at [128, 269] on span "simple_to-do_app_1" at bounding box center [67, 276] width 121 height 14
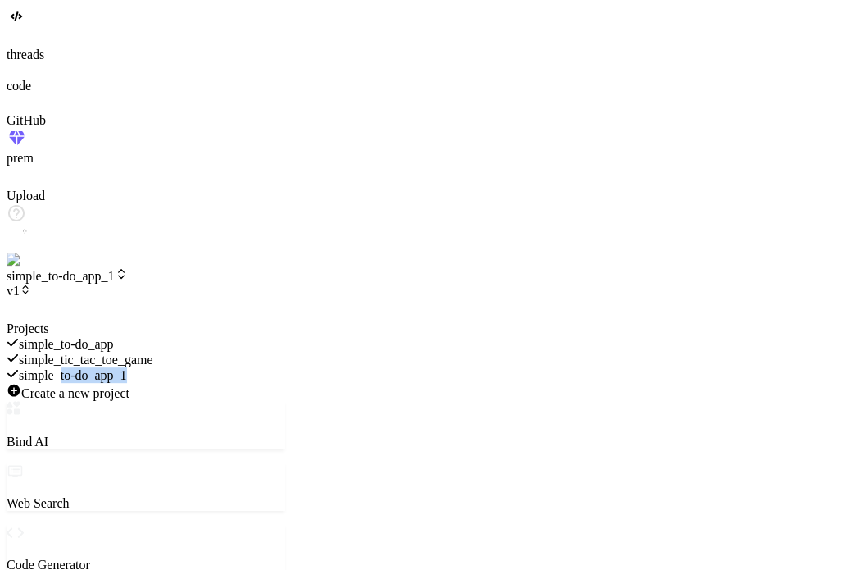
drag, startPoint x: 174, startPoint y: 173, endPoint x: 174, endPoint y: 140, distance: 32.8
click at [174, 336] on div "simple_to-do_app simple_tic_tac_toe_game simple_to-do_app_1" at bounding box center [146, 359] width 279 height 47
click at [174, 367] on div "simple_to-do_app_1" at bounding box center [146, 375] width 279 height 16
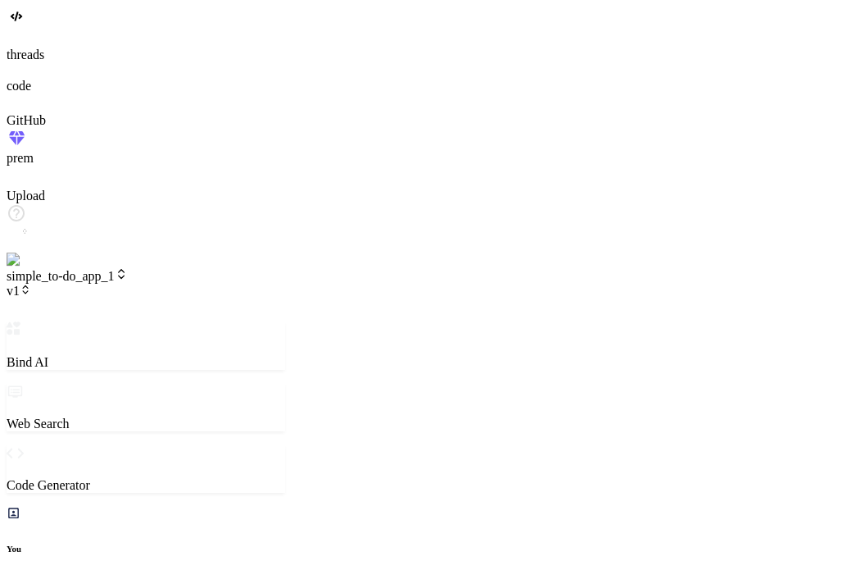
click at [31, 284] on span "v1" at bounding box center [19, 291] width 25 height 14
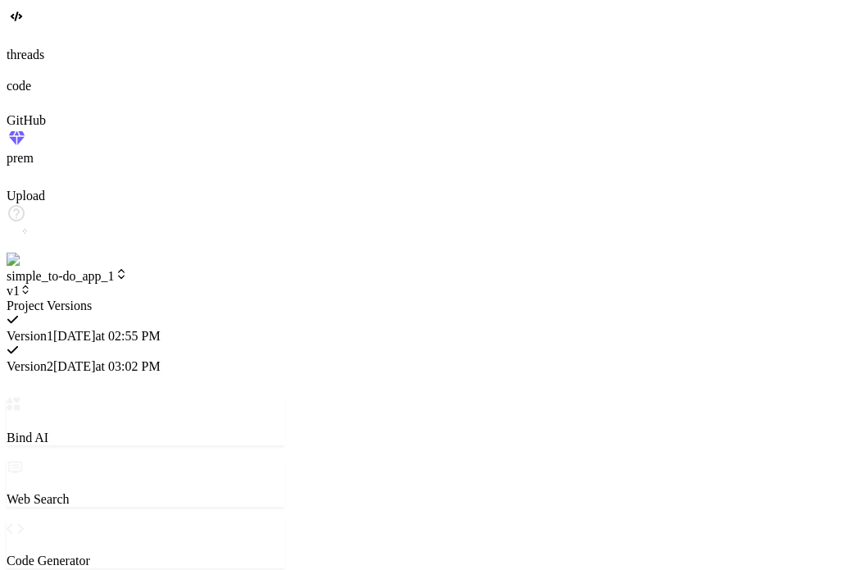
click at [229, 313] on div "Version 1 [DATE] 02:55 PM" at bounding box center [146, 328] width 279 height 30
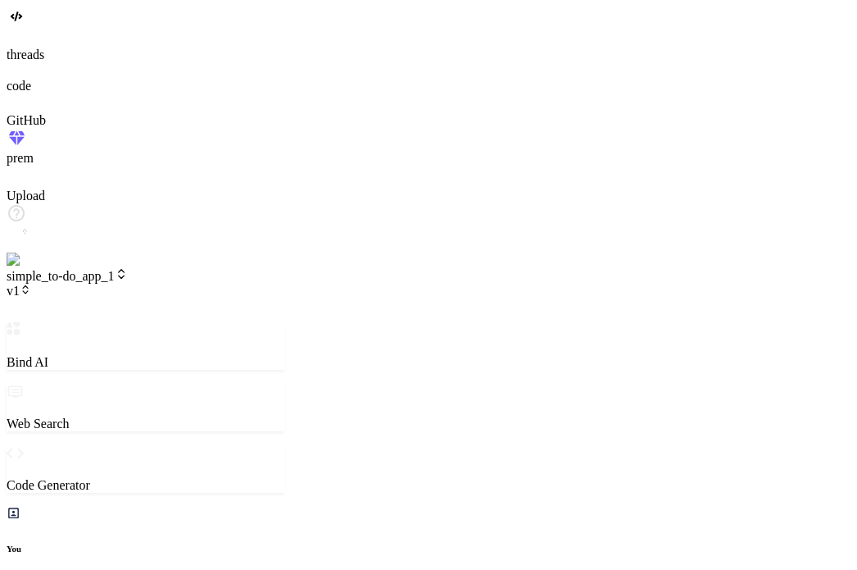
click at [31, 284] on span "v1" at bounding box center [19, 291] width 25 height 14
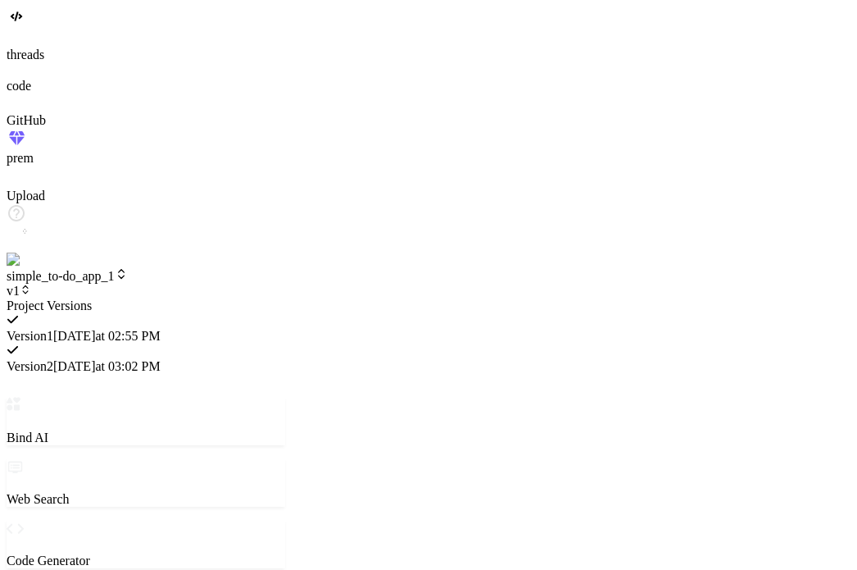
click at [161, 359] on span "[DATE] 03:02 PM" at bounding box center [106, 366] width 107 height 14
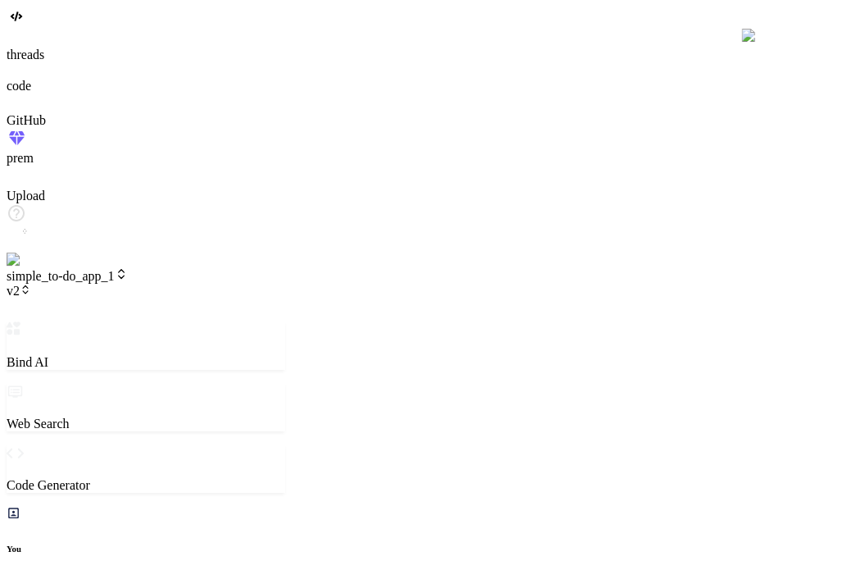
scroll to position [2628, 0]
type textarea "x"
